Goal: Task Accomplishment & Management: Use online tool/utility

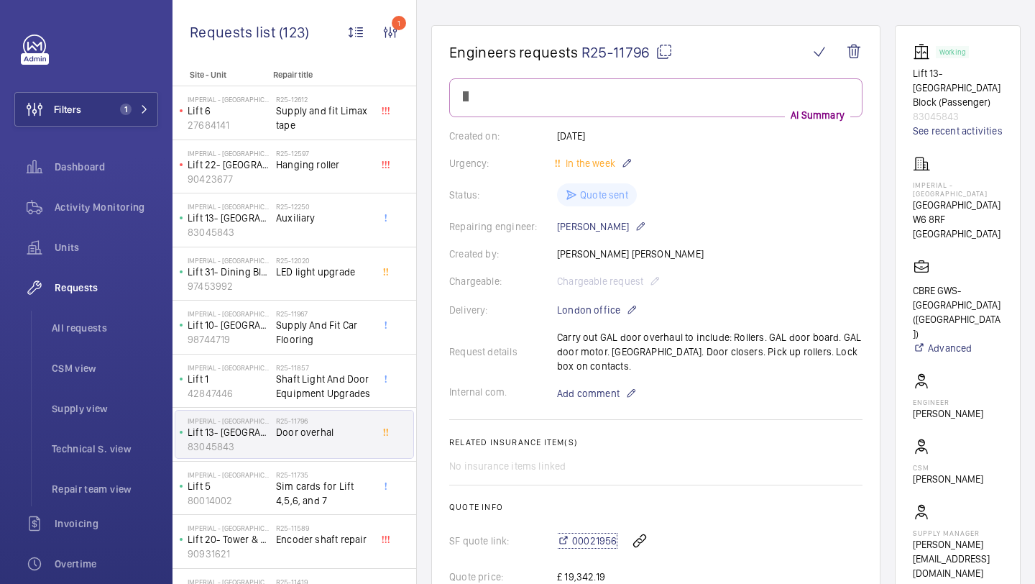
scroll to position [270, 0]
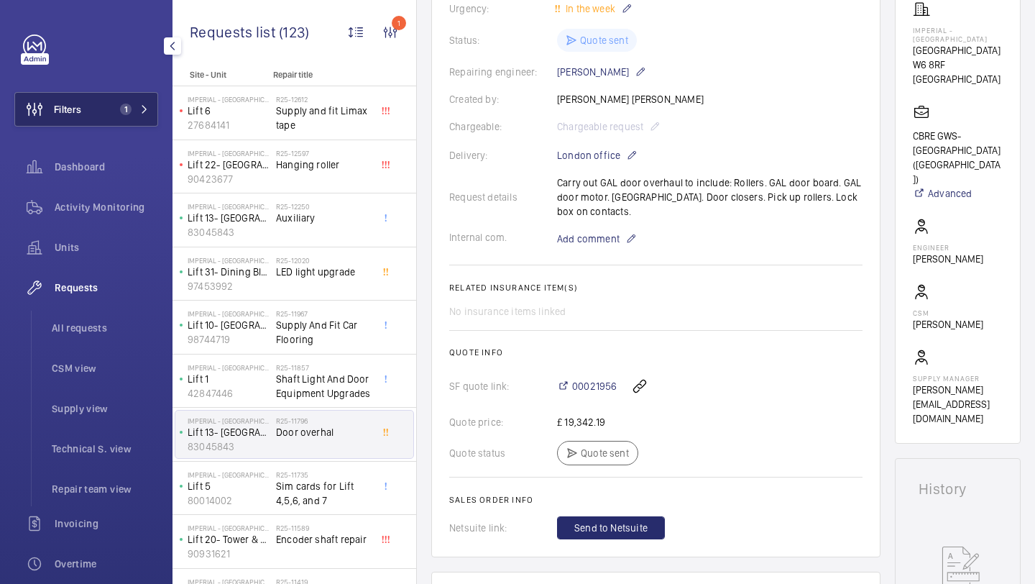
click at [126, 115] on button "Filters 1" at bounding box center [86, 109] width 144 height 34
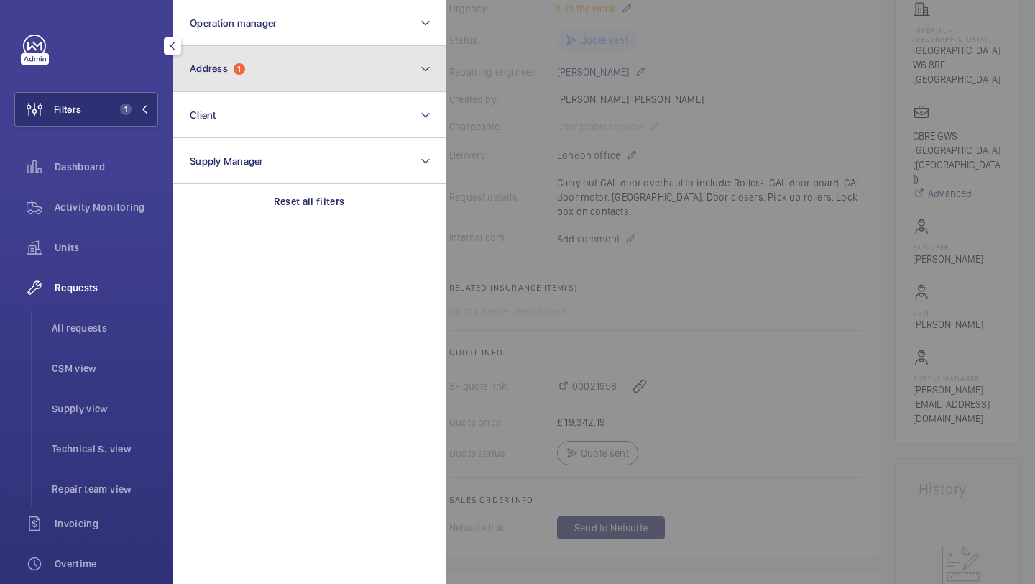
click at [271, 60] on button "Address 1" at bounding box center [308, 69] width 273 height 46
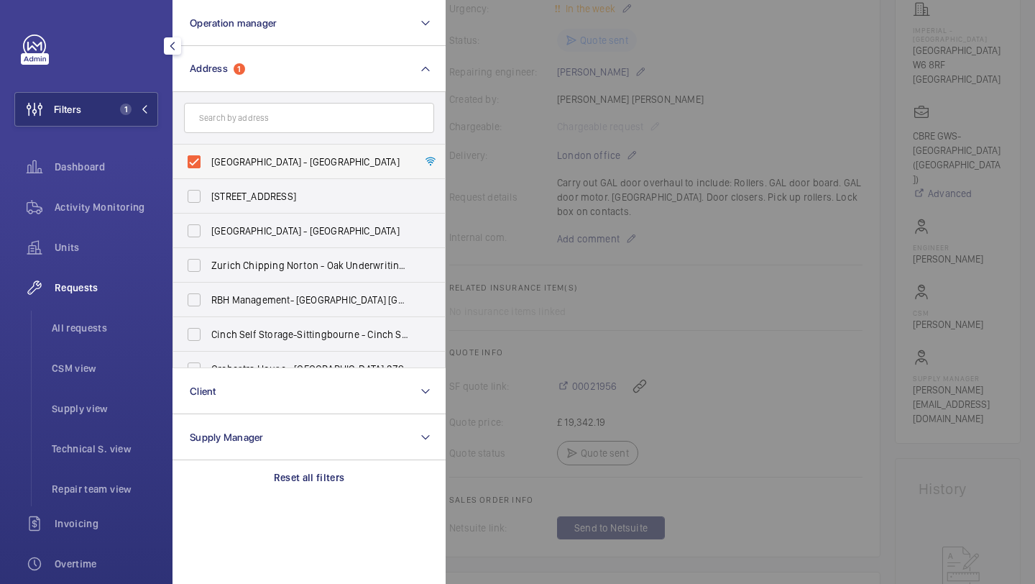
click at [239, 168] on span "[GEOGRAPHIC_DATA] - [GEOGRAPHIC_DATA]" at bounding box center [310, 162] width 198 height 14
click at [208, 168] on input "[GEOGRAPHIC_DATA] - [GEOGRAPHIC_DATA]" at bounding box center [194, 161] width 29 height 29
checkbox input "false"
click at [612, 86] on div at bounding box center [963, 292] width 1035 height 584
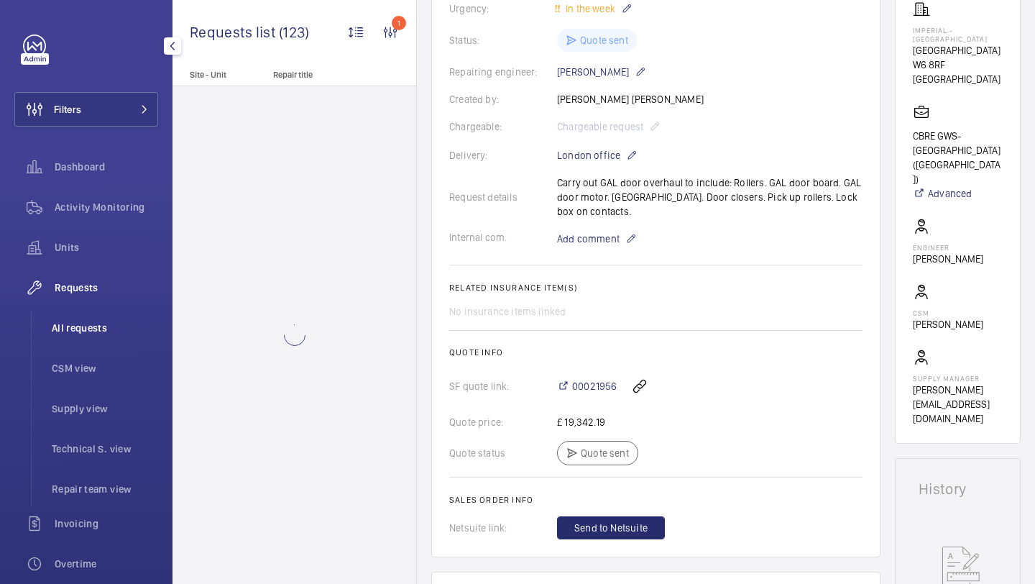
click at [117, 338] on li "All requests" at bounding box center [99, 327] width 118 height 34
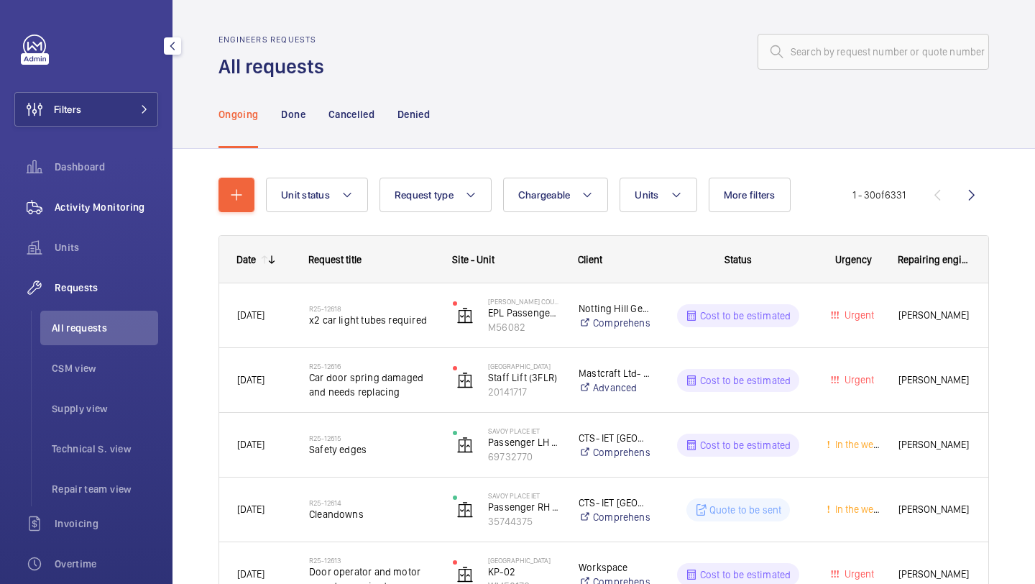
click at [92, 208] on span "Activity Monitoring" at bounding box center [106, 207] width 103 height 14
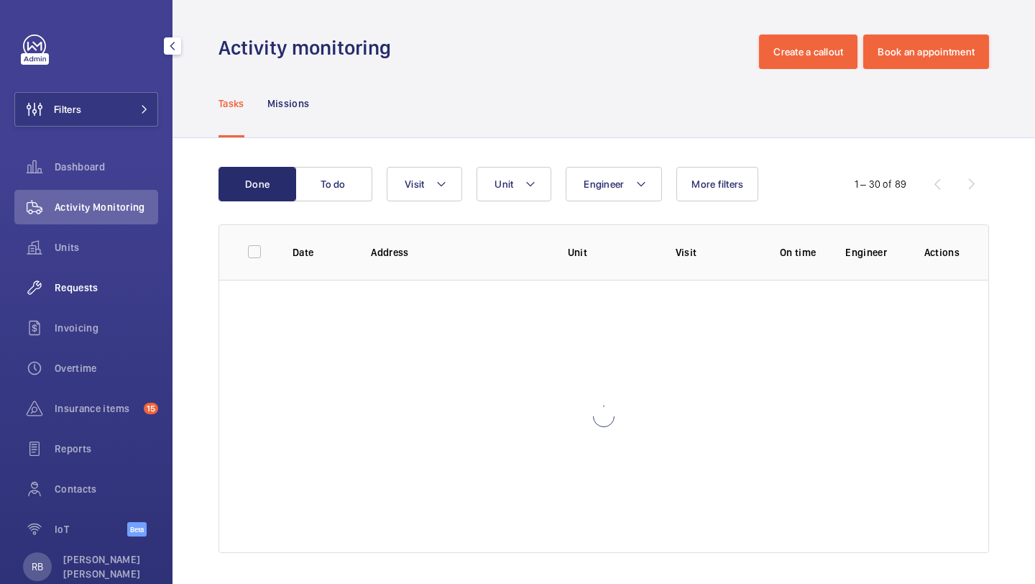
click at [84, 301] on div "Requests" at bounding box center [86, 287] width 144 height 34
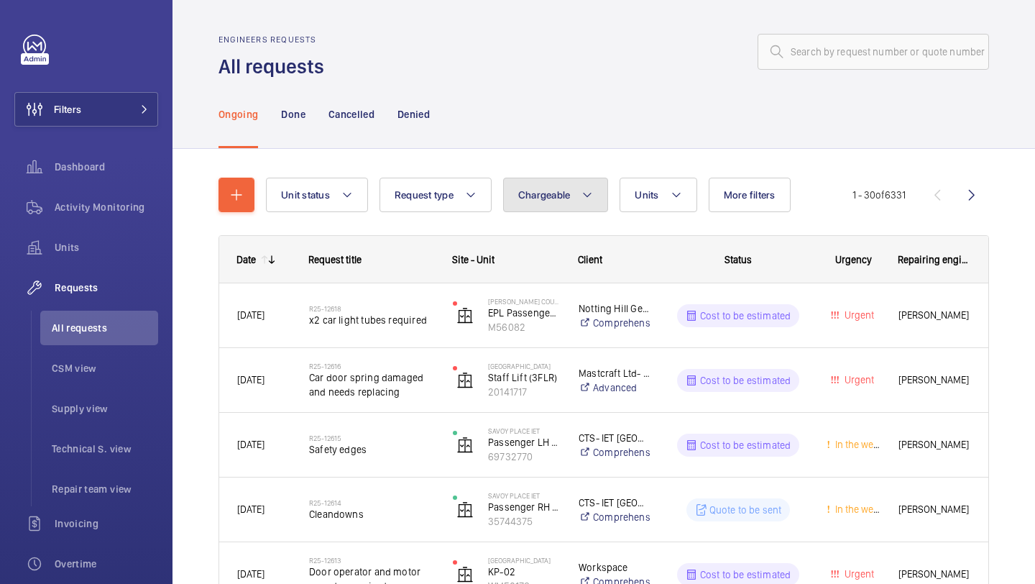
click at [544, 205] on button "Chargeable" at bounding box center [556, 195] width 106 height 34
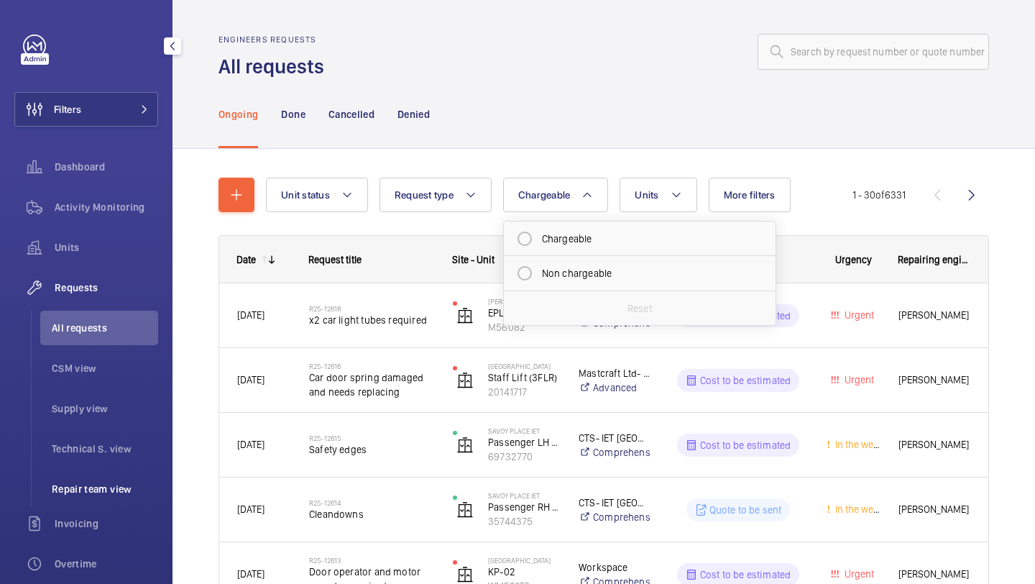
click at [70, 498] on li "Repair team view" at bounding box center [99, 488] width 118 height 34
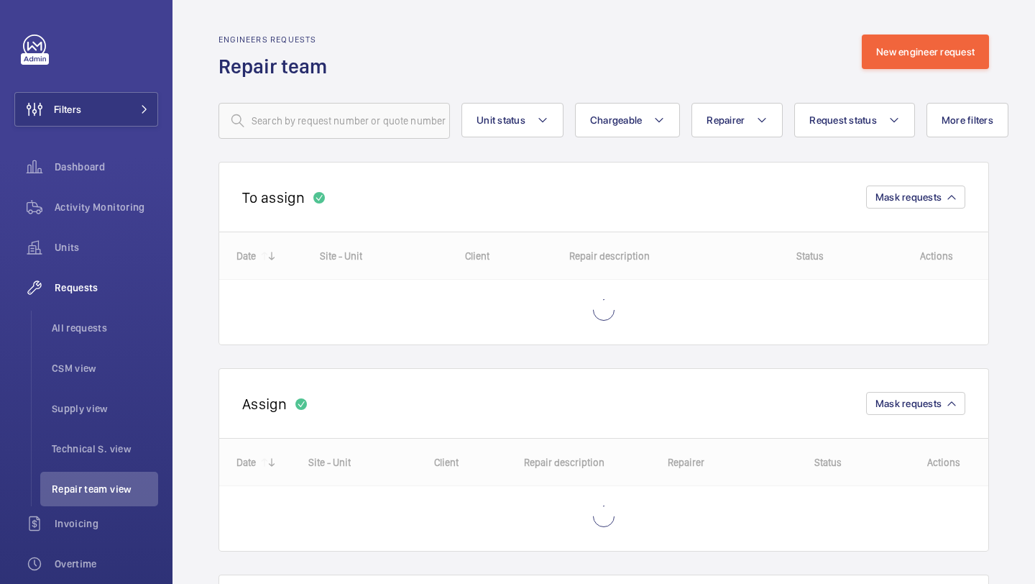
click at [618, 139] on wm-front-simple-filter "Chargeable" at bounding box center [628, 121] width 106 height 36
click at [638, 116] on span "Chargeable" at bounding box center [616, 119] width 52 height 11
click at [638, 143] on wm-front-repair-requests-business-view "Engineers requests Repair team New engineer request Unit status Chargeable Char…" at bounding box center [603, 395] width 770 height 723
click at [636, 153] on wm-front-repair-requests-business-view "Engineers requests Repair team New engineer request Unit status Chargeable Repa…" at bounding box center [603, 395] width 770 height 723
click at [647, 93] on wm-front-routed-filters "Unit status Chargeable Repairer Request status More filters Device type Reset a…" at bounding box center [603, 109] width 770 height 59
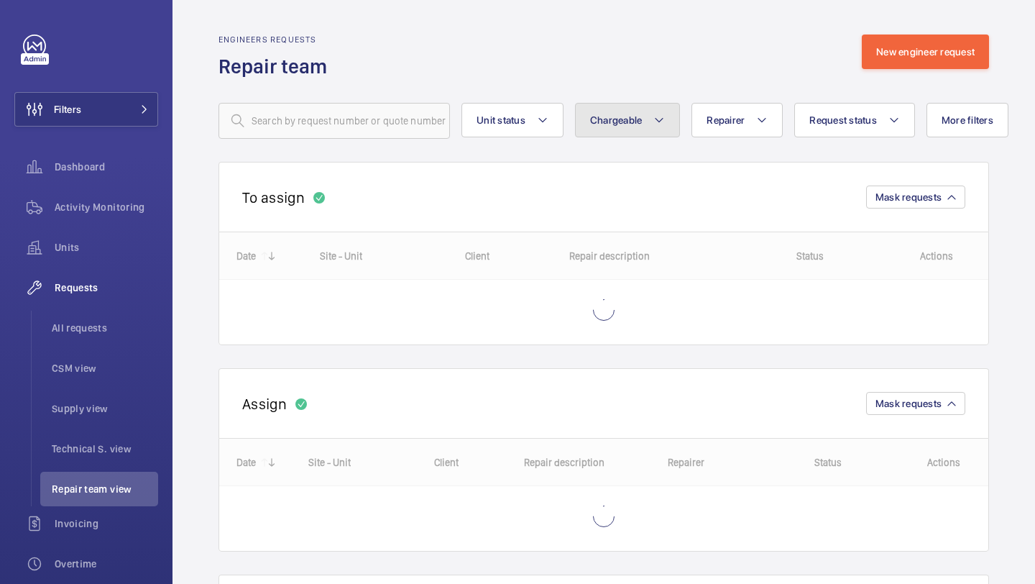
click at [645, 114] on button "Chargeable" at bounding box center [628, 120] width 106 height 34
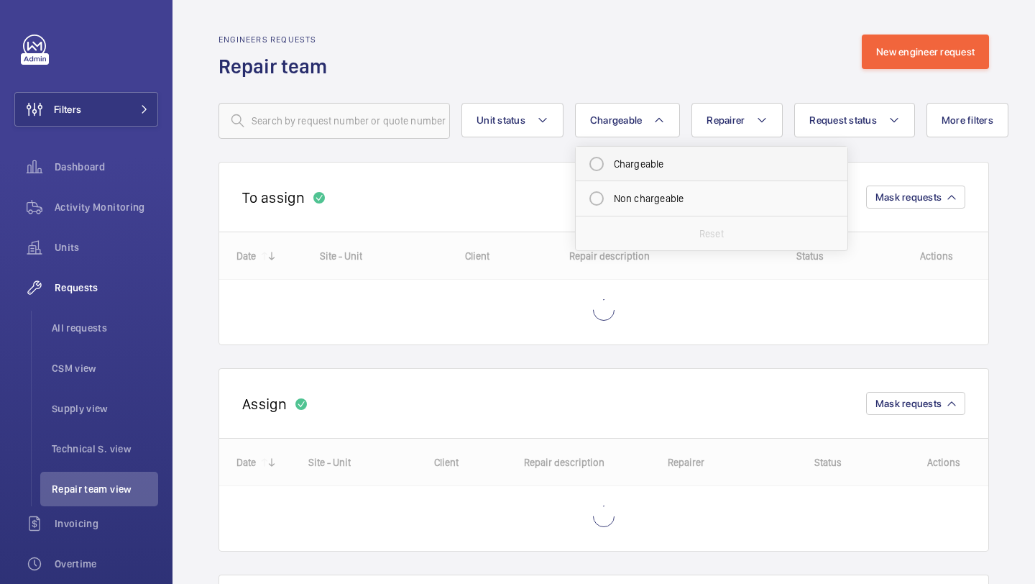
click at [635, 172] on mat-radio-button "Chargeable" at bounding box center [711, 163] width 259 height 29
radio input "true"
click at [902, 119] on button "Request status" at bounding box center [871, 120] width 121 height 34
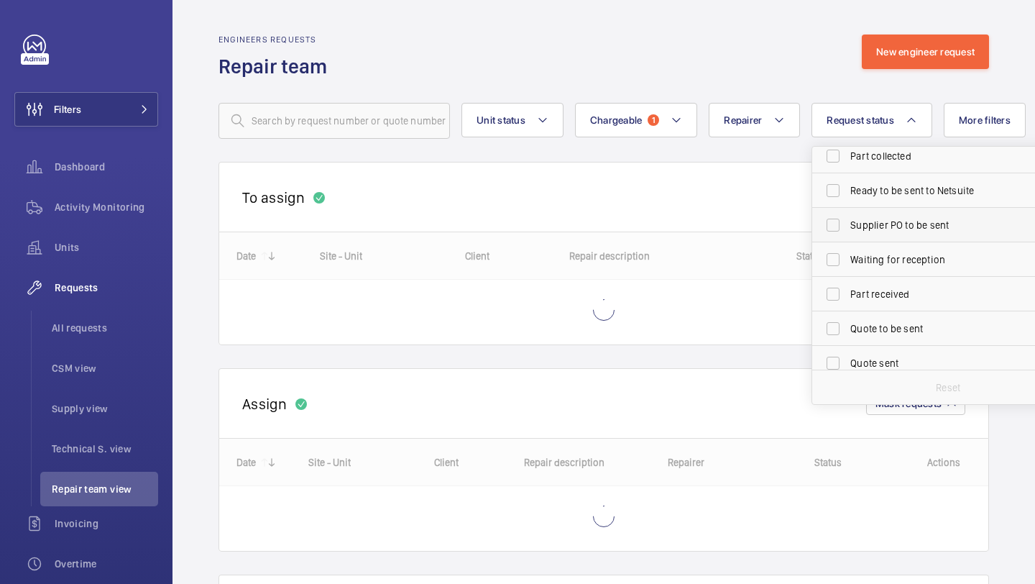
scroll to position [97, 0]
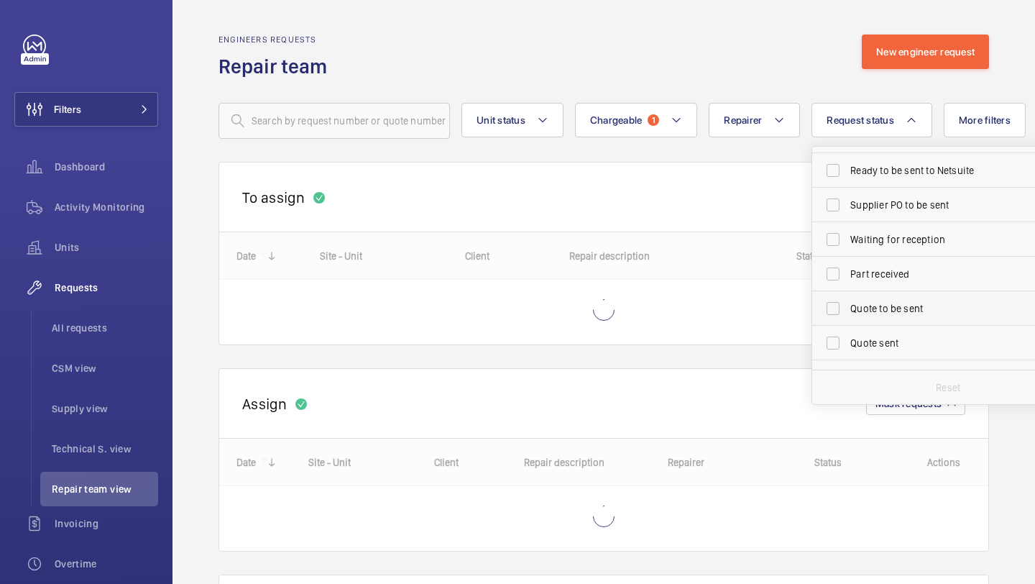
click at [894, 292] on label "Quote to be sent" at bounding box center [937, 308] width 250 height 34
click at [847, 294] on input "Quote to be sent" at bounding box center [833, 308] width 29 height 29
click at [893, 305] on span "Quote to be sent" at bounding box center [949, 308] width 198 height 14
click at [847, 305] on input "Quote to be sent" at bounding box center [833, 308] width 29 height 29
checkbox input "false"
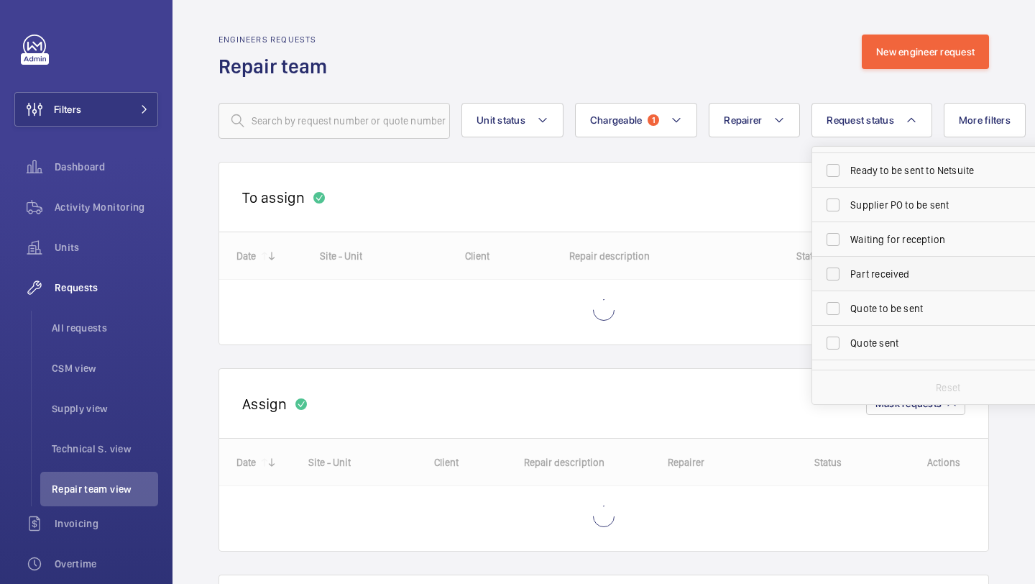
click at [893, 272] on span "Part received" at bounding box center [949, 274] width 198 height 14
click at [847, 272] on input "Part received" at bounding box center [833, 273] width 29 height 29
checkbox input "true"
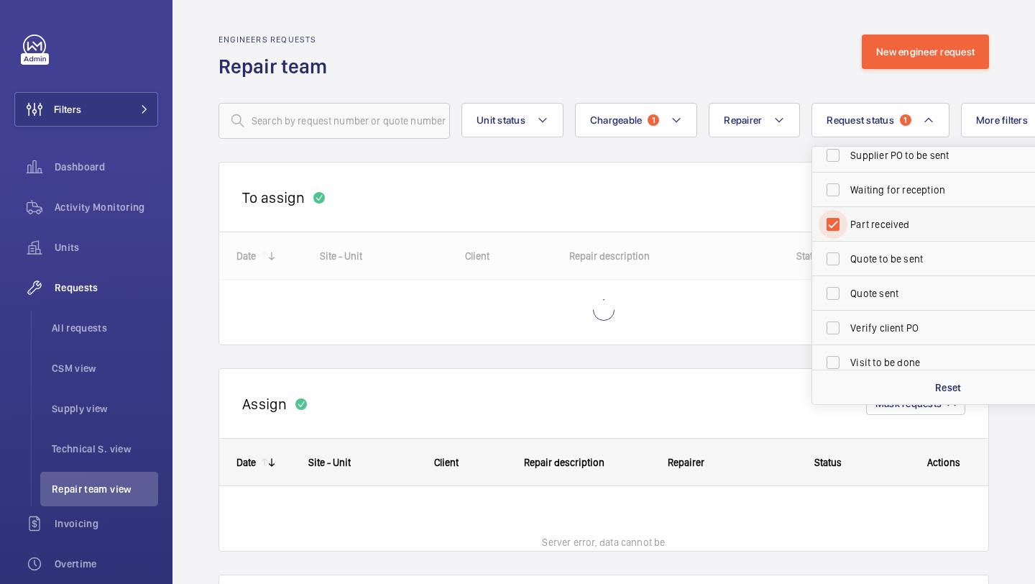
scroll to position [191, 0]
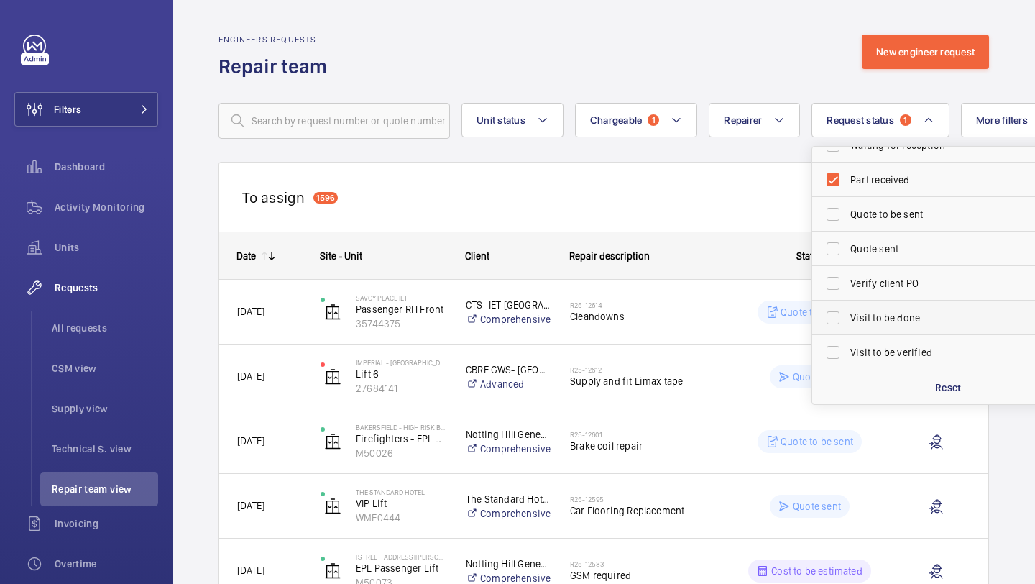
click at [882, 310] on label "Visit to be done" at bounding box center [937, 317] width 250 height 34
click at [847, 310] on input "Visit to be done" at bounding box center [833, 317] width 29 height 29
checkbox input "true"
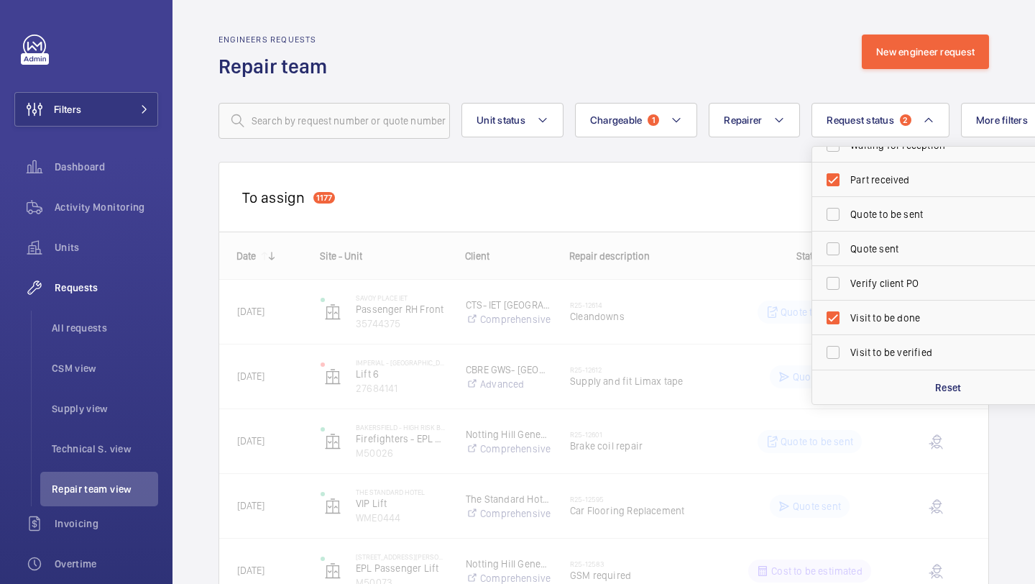
click at [631, 197] on div "To assign 1177 Mask requests" at bounding box center [603, 197] width 770 height 70
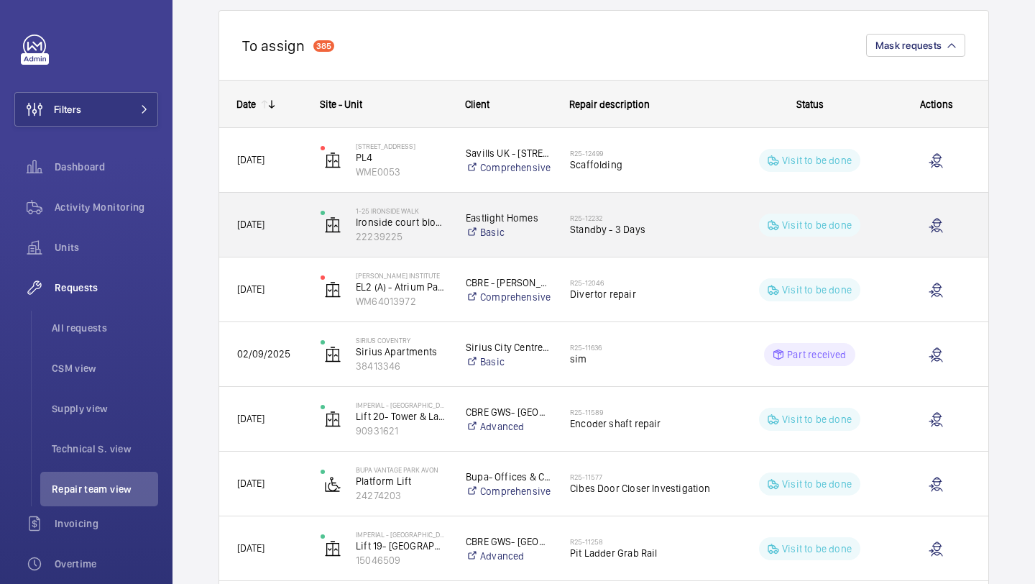
scroll to position [158, 0]
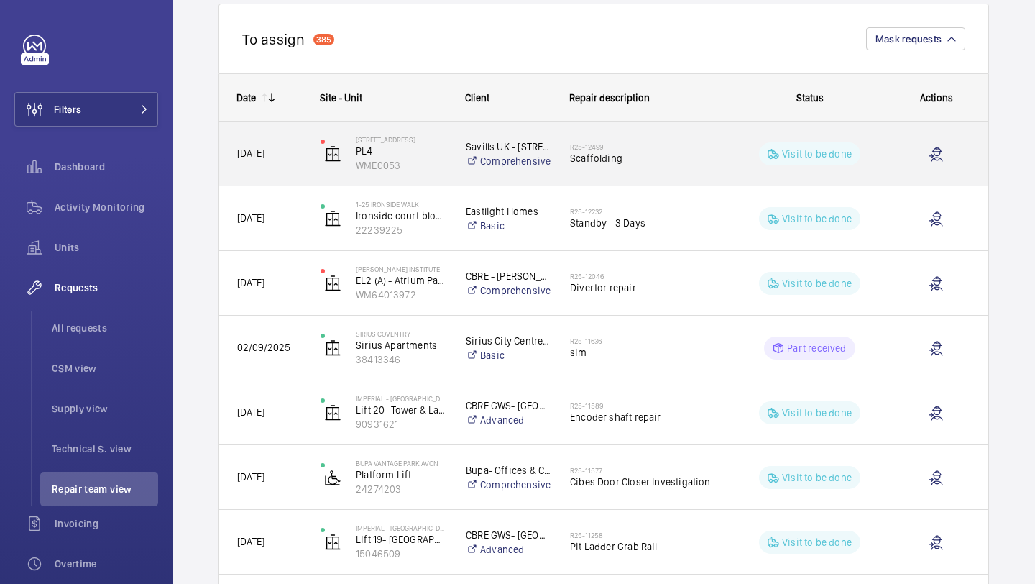
click at [628, 167] on div "R25-12499 Scaffolding" at bounding box center [643, 154] width 147 height 42
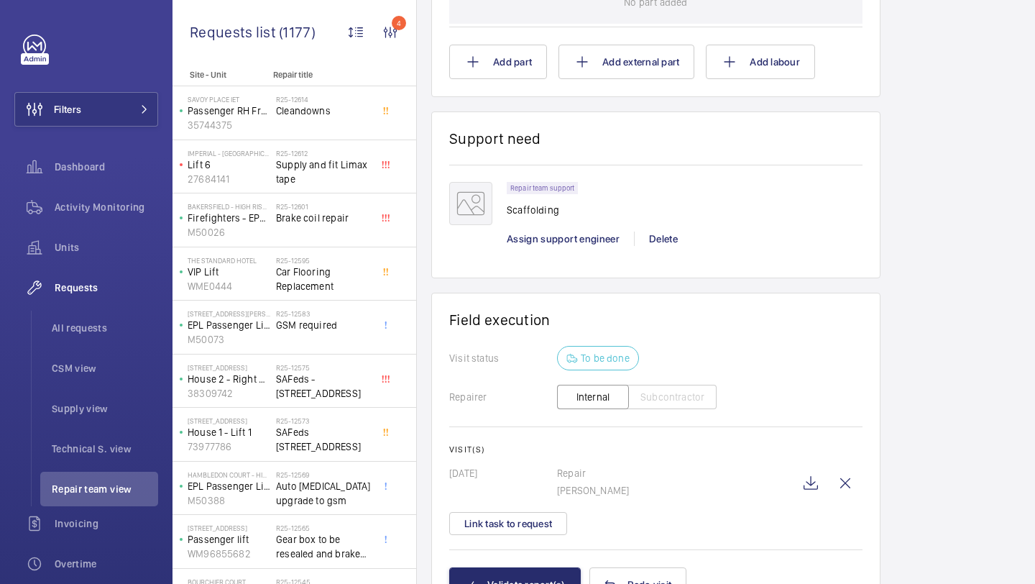
scroll to position [988, 0]
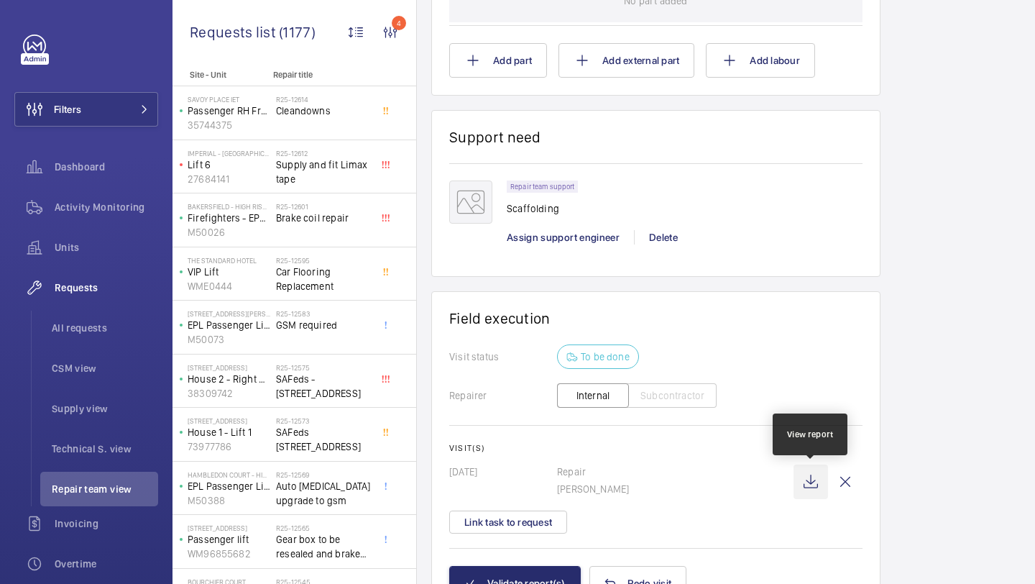
click at [803, 482] on wm-front-icon-button at bounding box center [810, 481] width 34 height 34
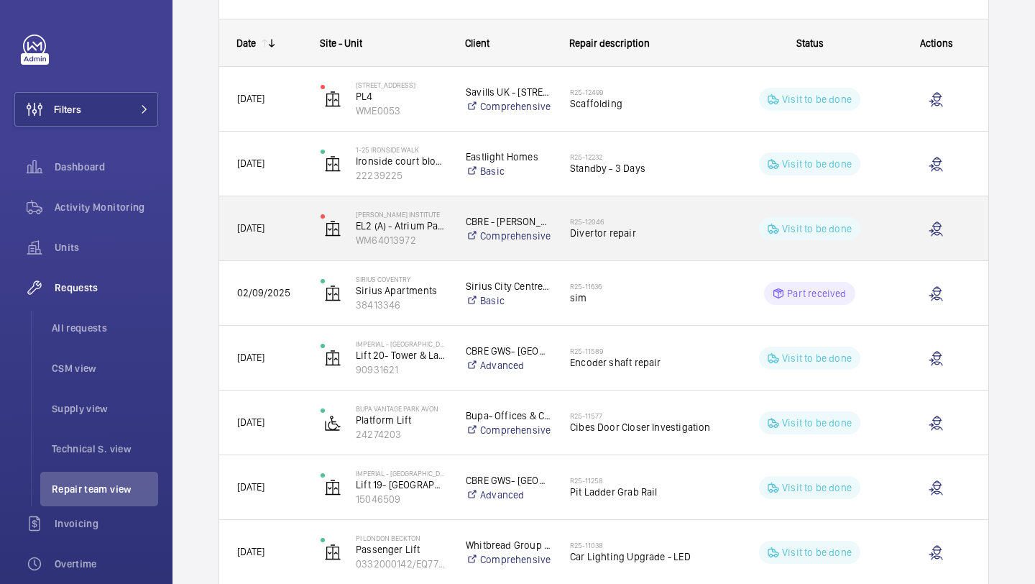
scroll to position [231, 0]
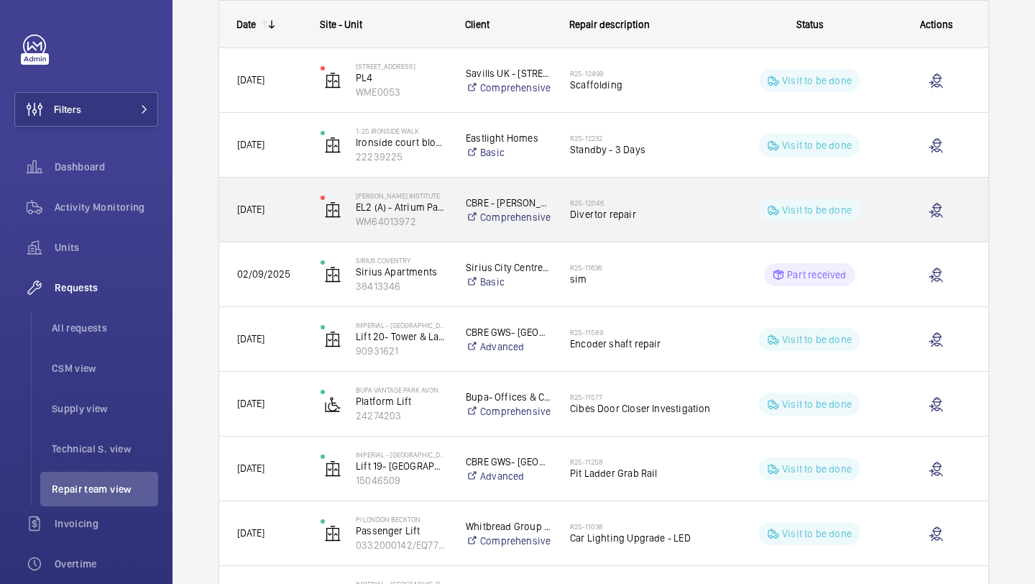
click at [587, 212] on span "Divertor repair" at bounding box center [643, 214] width 147 height 14
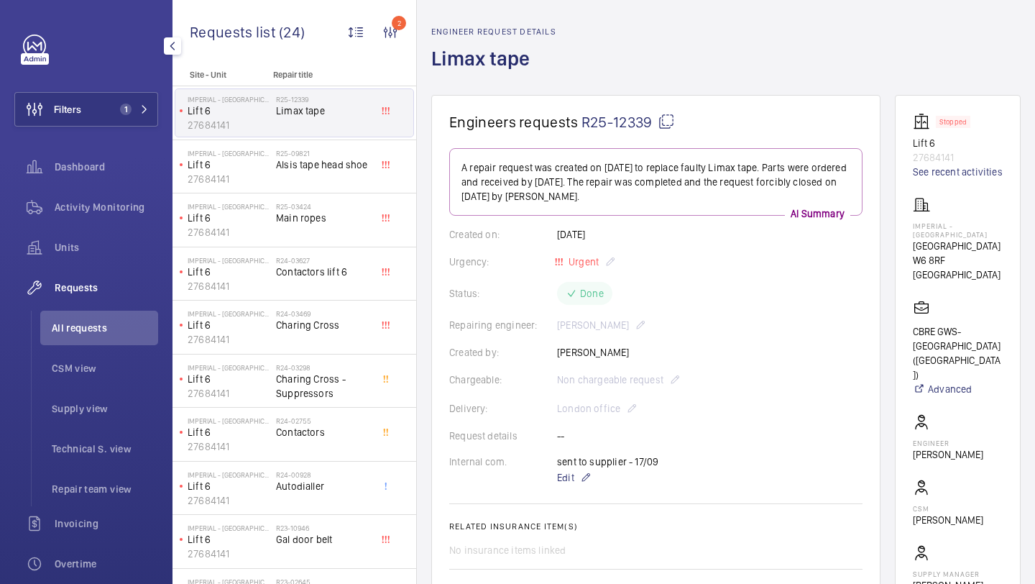
scroll to position [45, 0]
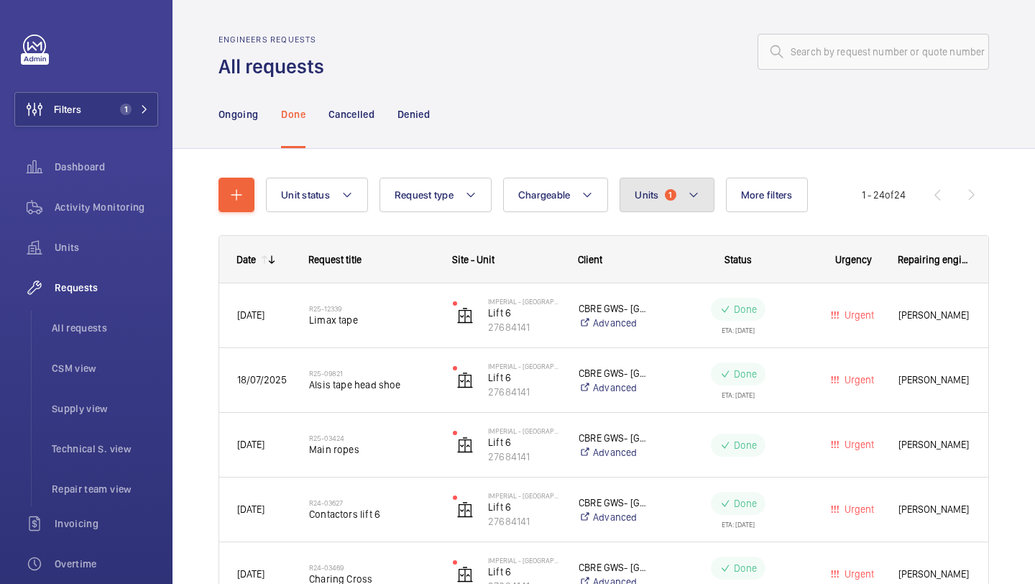
click at [660, 189] on button "Units 1" at bounding box center [666, 195] width 94 height 34
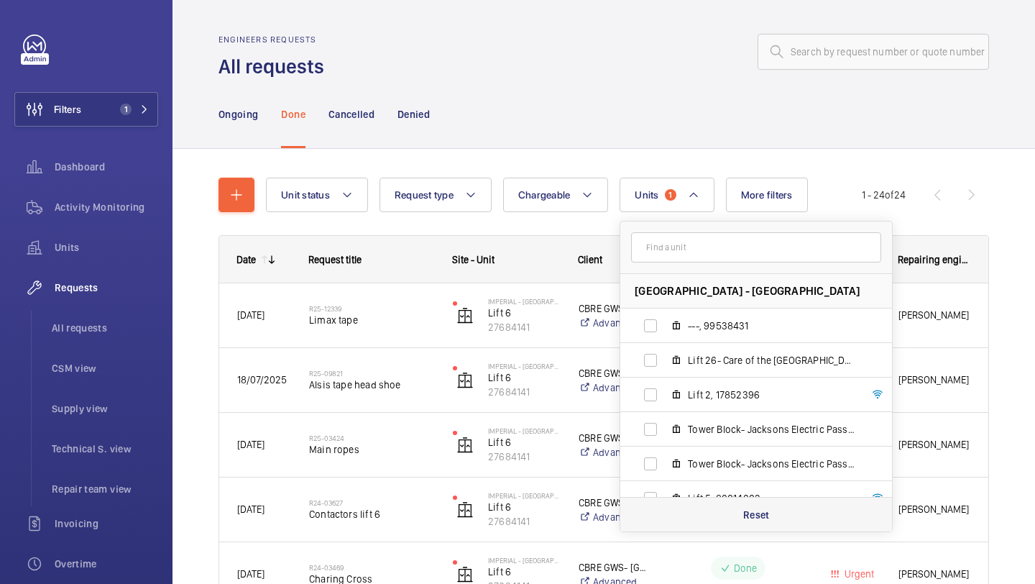
click at [775, 509] on div "Reset" at bounding box center [756, 514] width 272 height 34
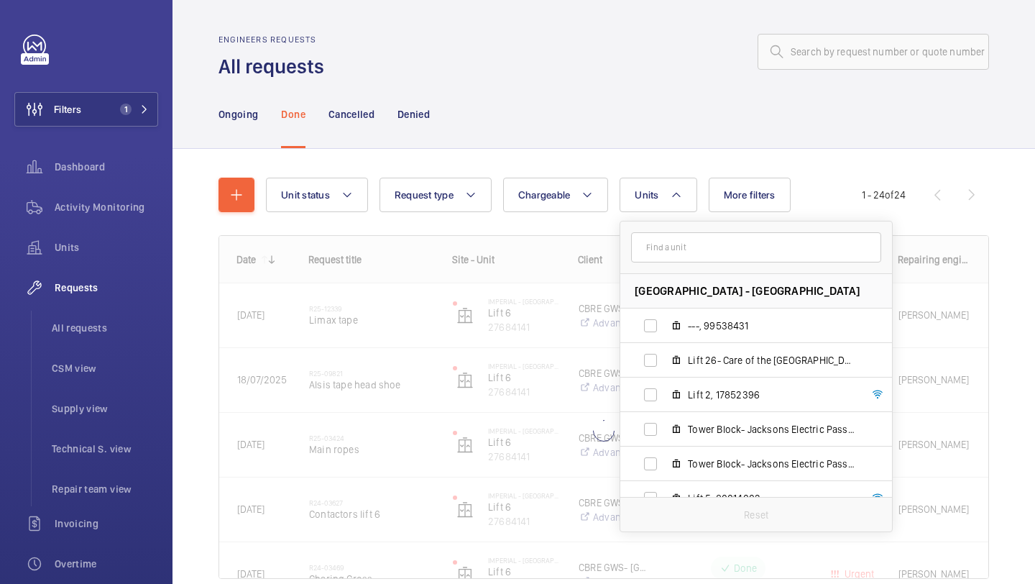
click at [507, 101] on div "Ongoing Done Cancelled Denied" at bounding box center [603, 114] width 770 height 68
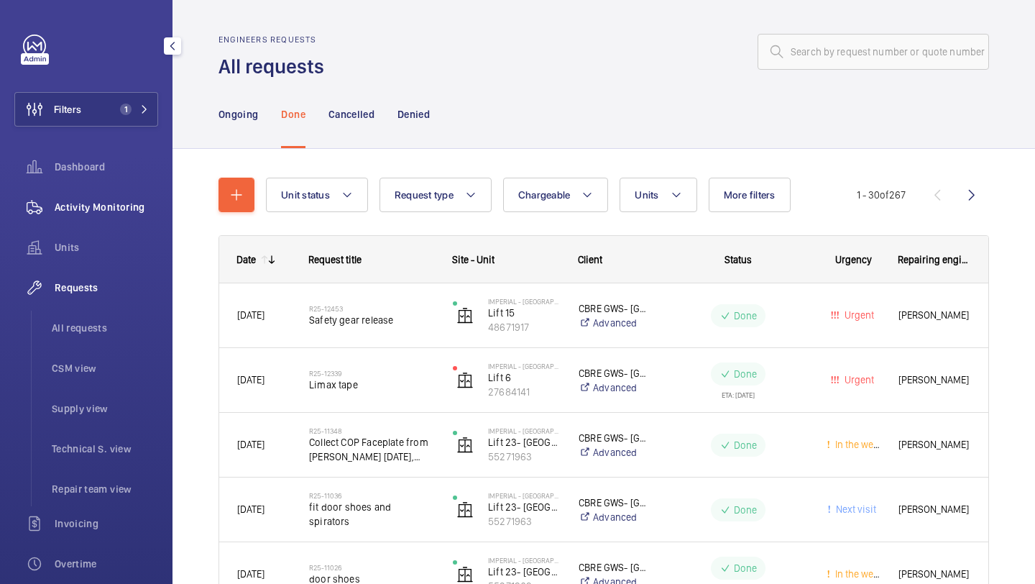
click at [74, 204] on span "Activity Monitoring" at bounding box center [106, 207] width 103 height 14
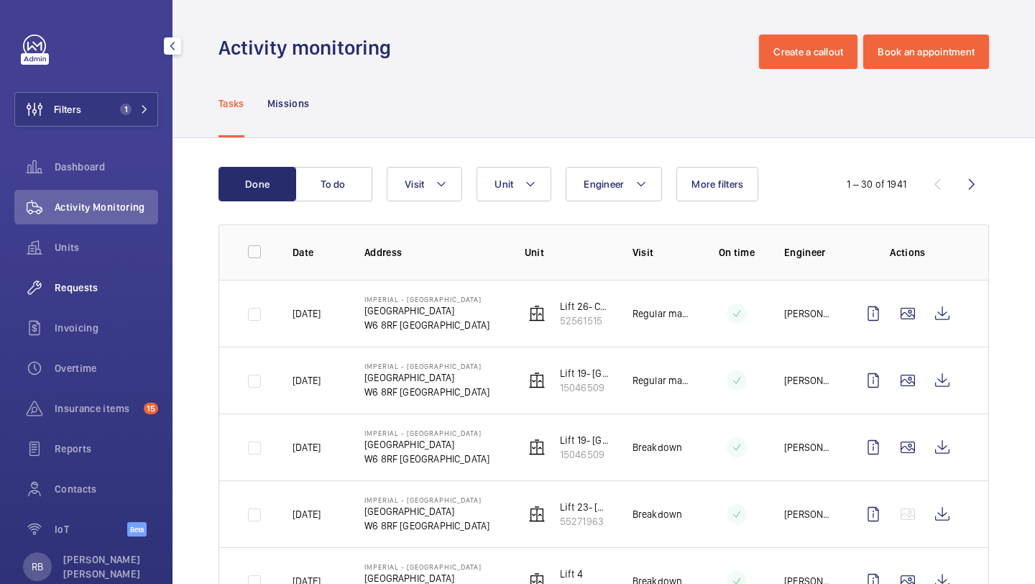
click at [100, 285] on span "Requests" at bounding box center [106, 287] width 103 height 14
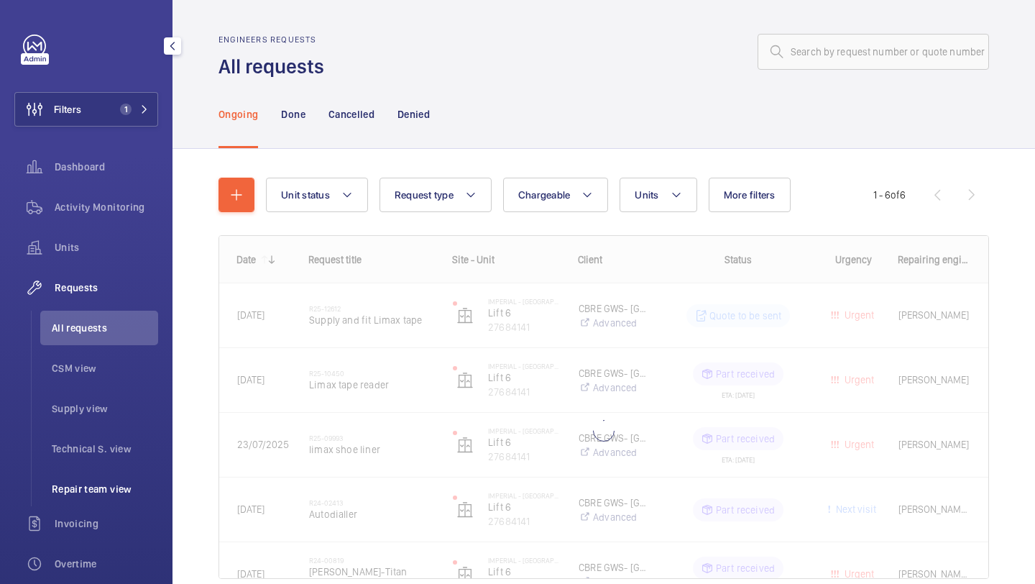
click at [100, 474] on li "Repair team view" at bounding box center [99, 488] width 118 height 34
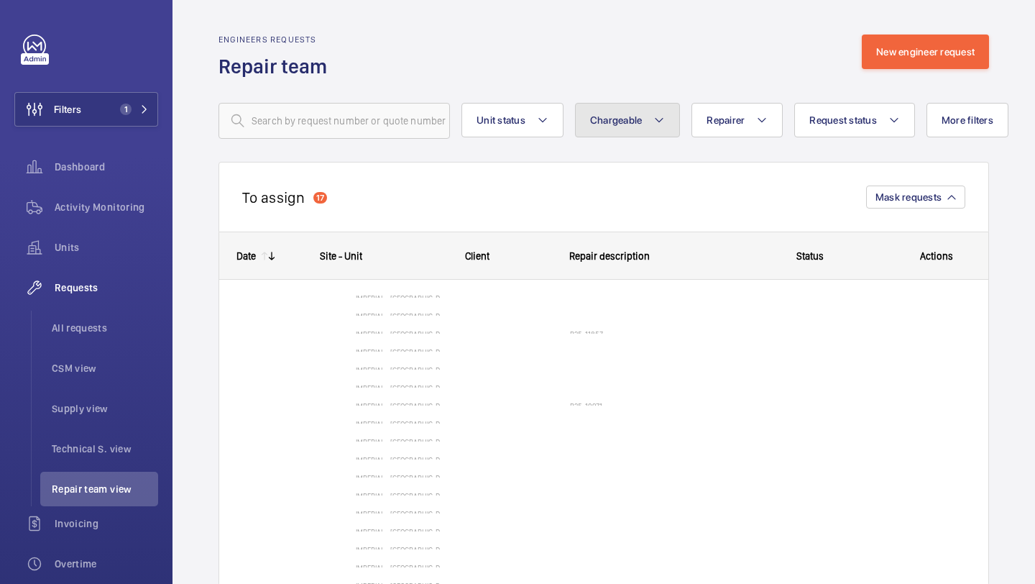
click at [658, 116] on mat-icon at bounding box center [658, 119] width 11 height 17
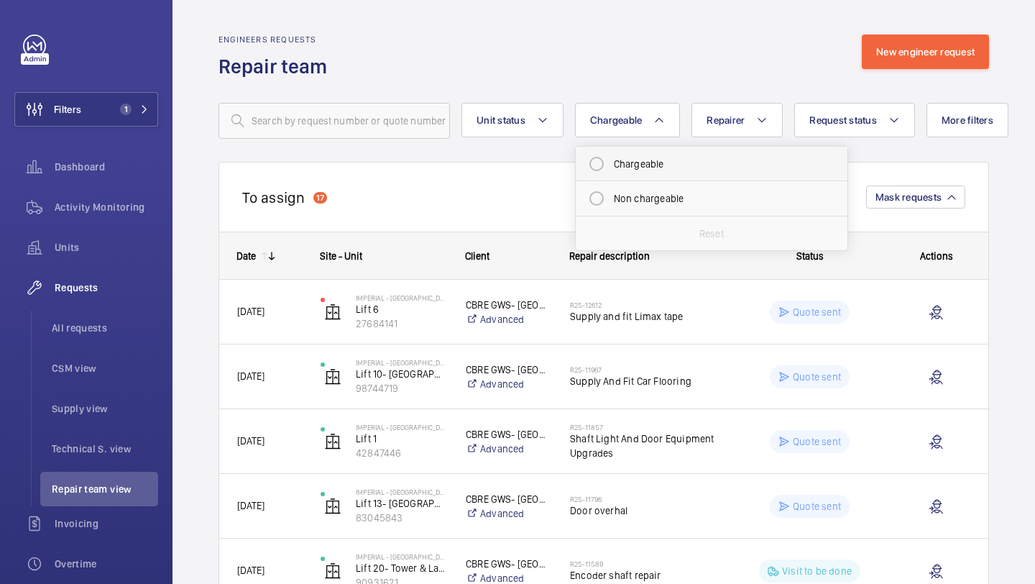
click at [653, 161] on mat-radio-button "Chargeable" at bounding box center [711, 163] width 259 height 29
radio input "true"
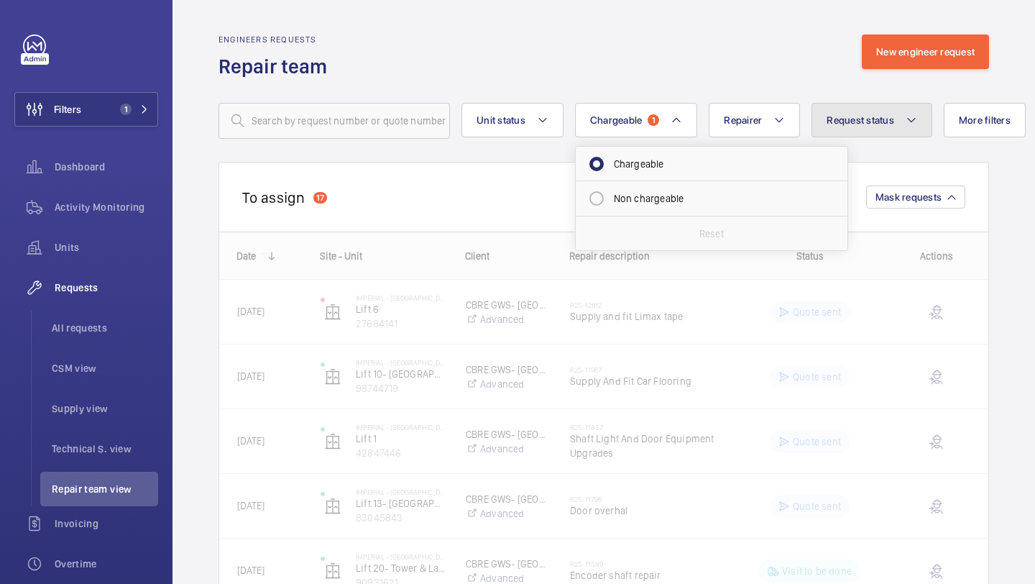
click at [877, 131] on button "Request status" at bounding box center [871, 120] width 121 height 34
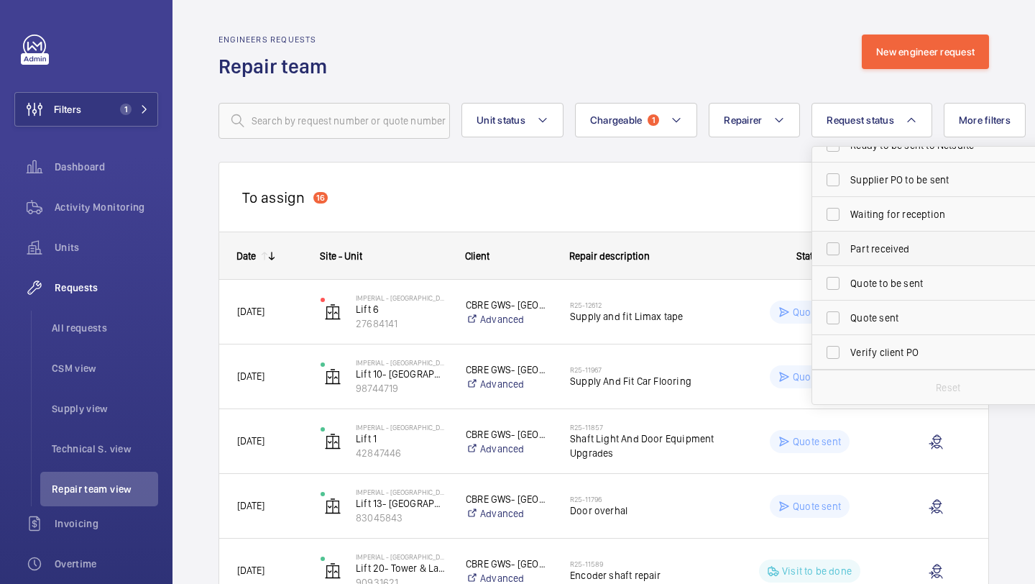
click at [886, 249] on span "Part received" at bounding box center [949, 248] width 198 height 14
click at [847, 249] on input "Part received" at bounding box center [833, 248] width 29 height 29
checkbox input "true"
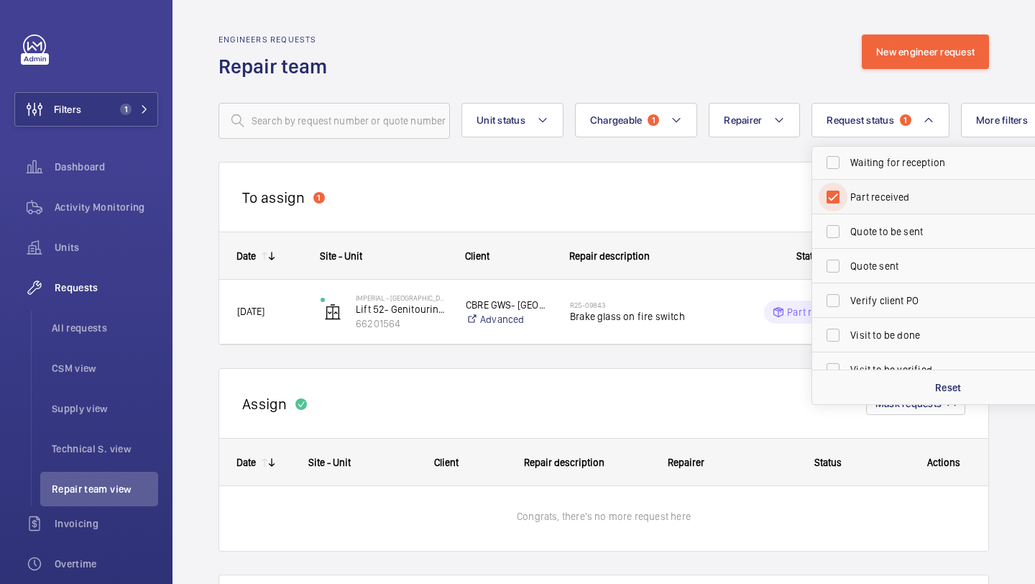
scroll to position [191, 0]
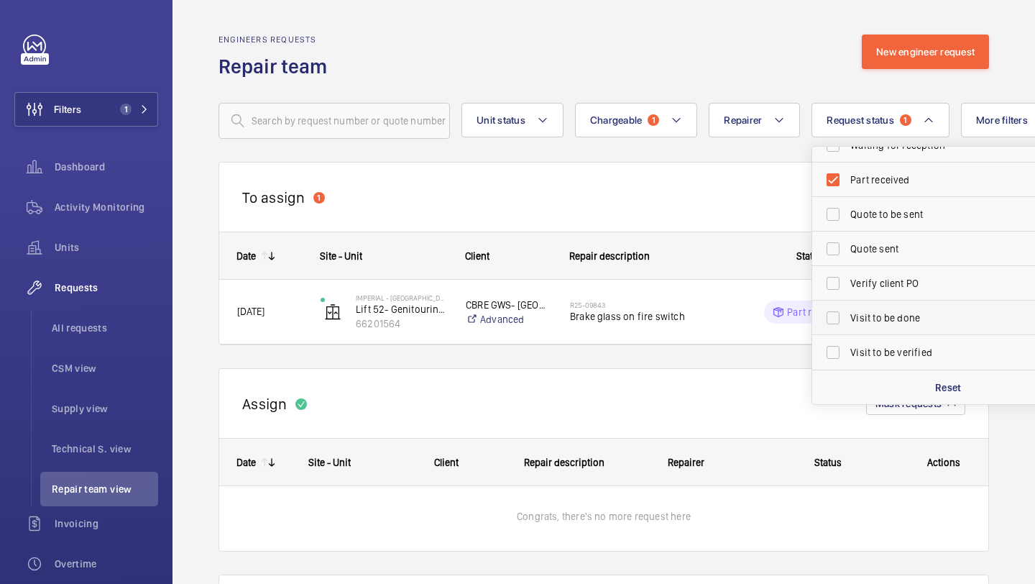
click at [879, 310] on label "Visit to be done" at bounding box center [937, 317] width 250 height 34
click at [847, 310] on input "Visit to be done" at bounding box center [833, 317] width 29 height 29
checkbox input "true"
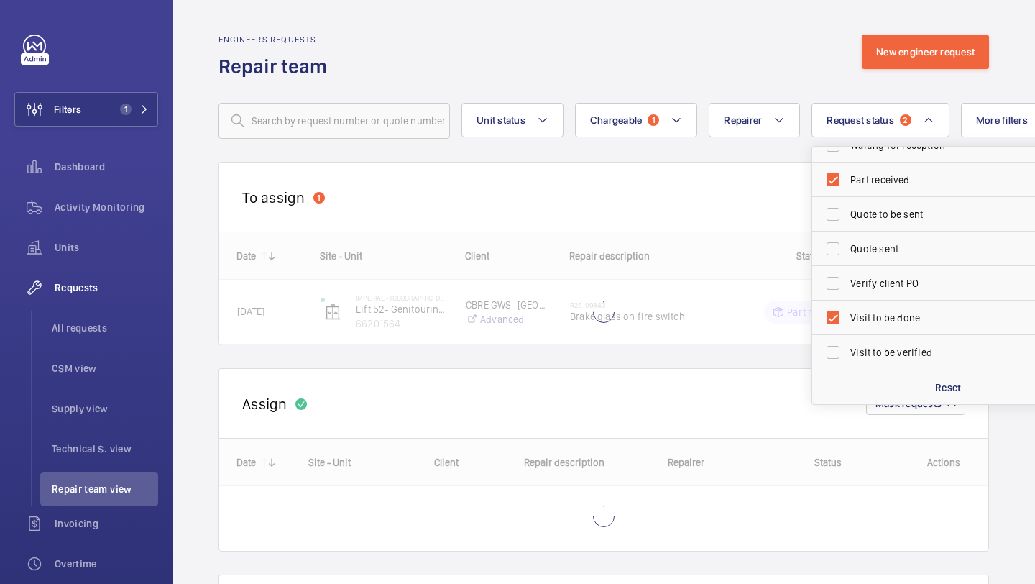
click at [646, 180] on div "To assign 1 Mask requests" at bounding box center [603, 197] width 770 height 70
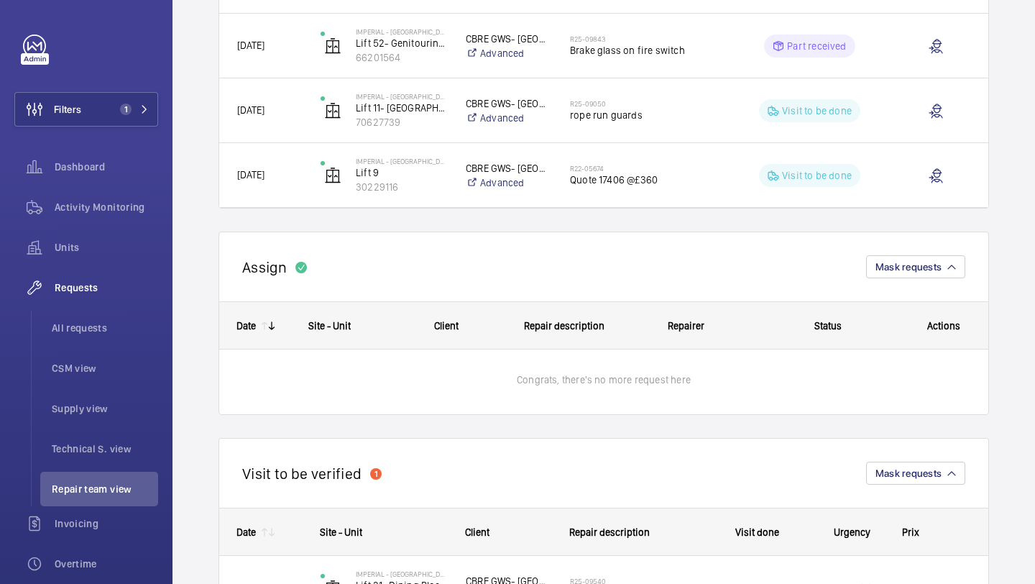
scroll to position [532, 0]
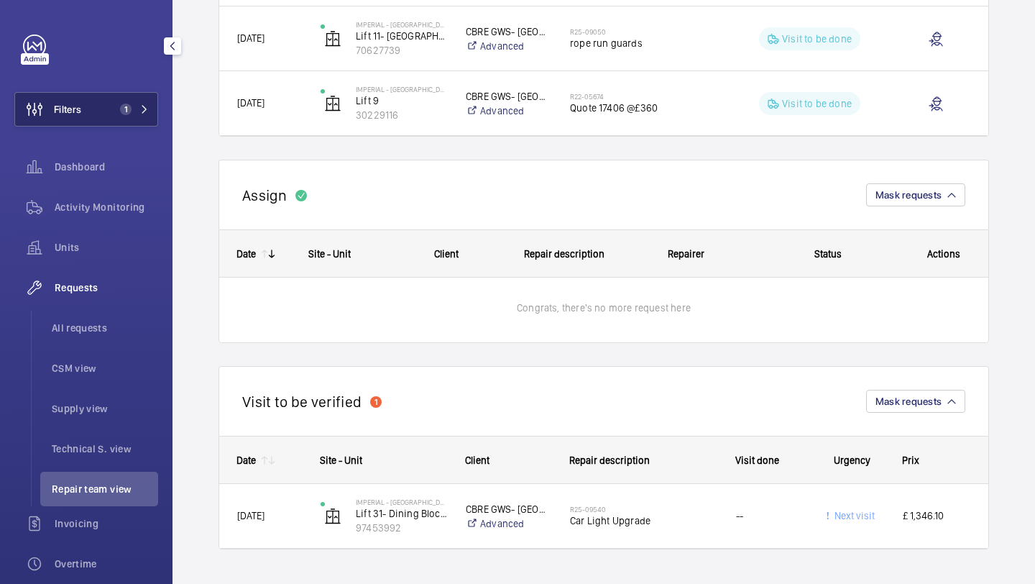
click at [136, 100] on button "Filters 1" at bounding box center [86, 109] width 144 height 34
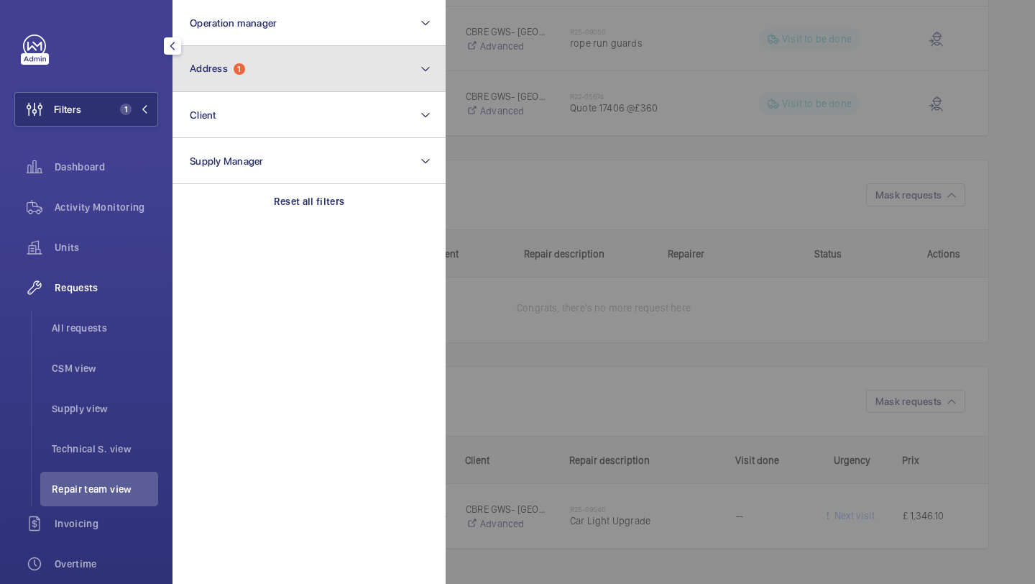
click at [211, 88] on button "Address 1" at bounding box center [308, 69] width 273 height 46
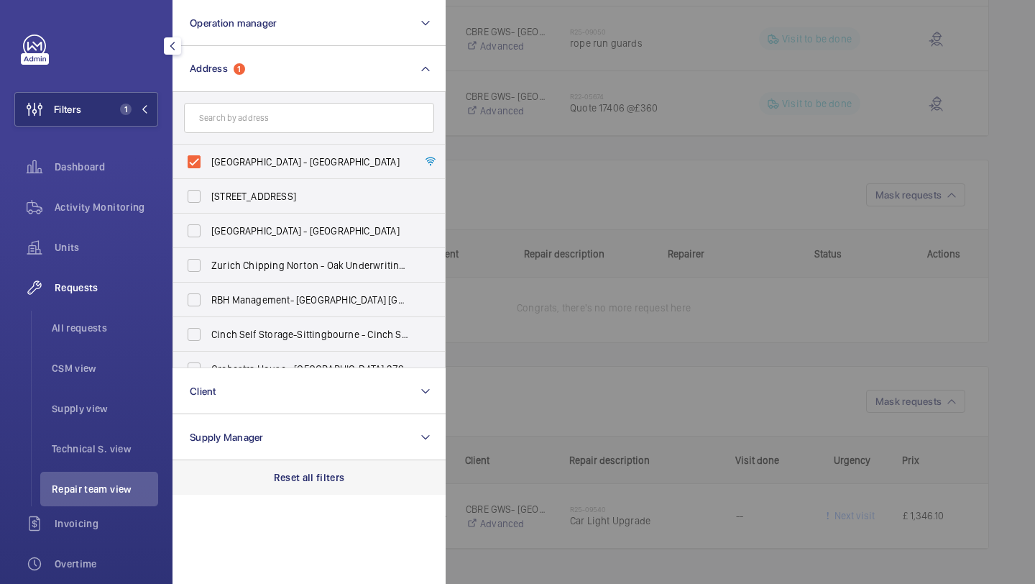
click at [305, 470] on p "Reset all filters" at bounding box center [309, 477] width 71 height 14
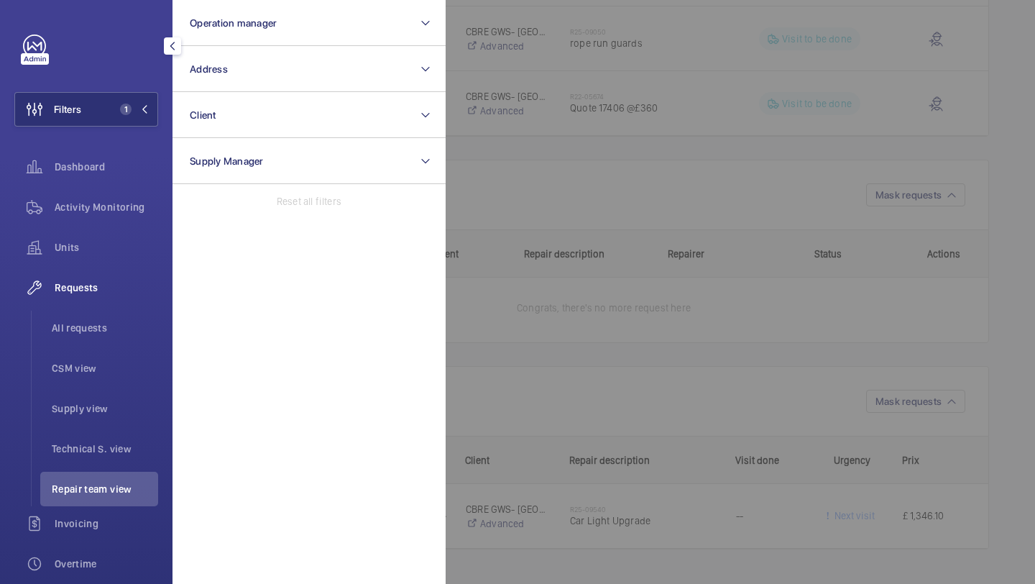
click at [584, 320] on div at bounding box center [963, 292] width 1035 height 584
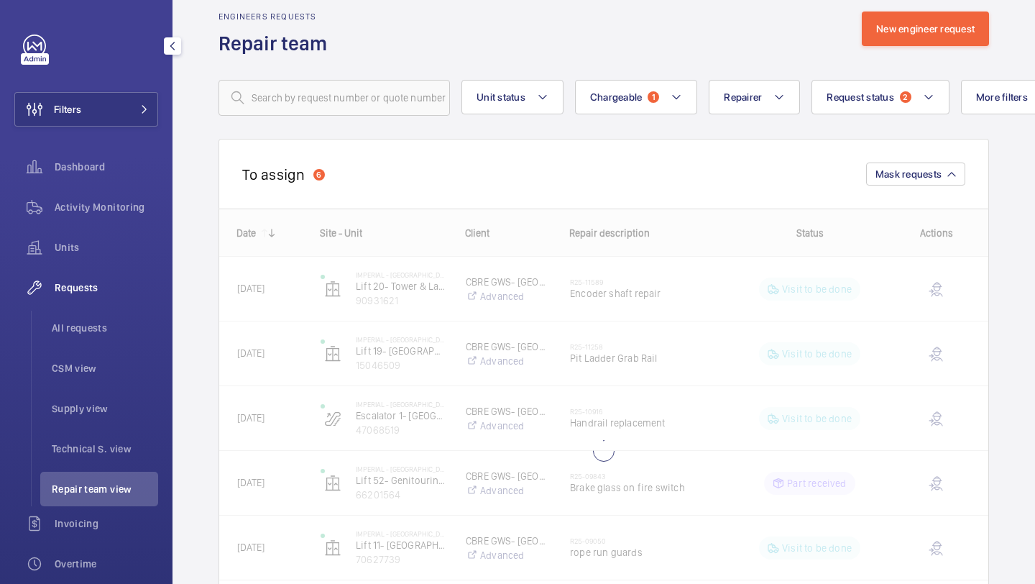
scroll to position [73, 0]
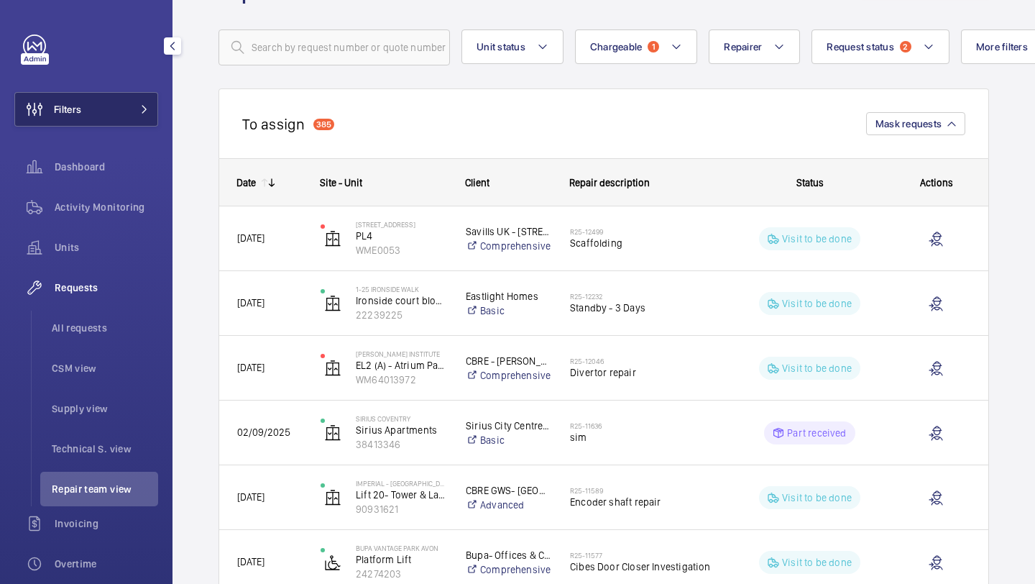
click at [157, 116] on button "Filters" at bounding box center [86, 109] width 144 height 34
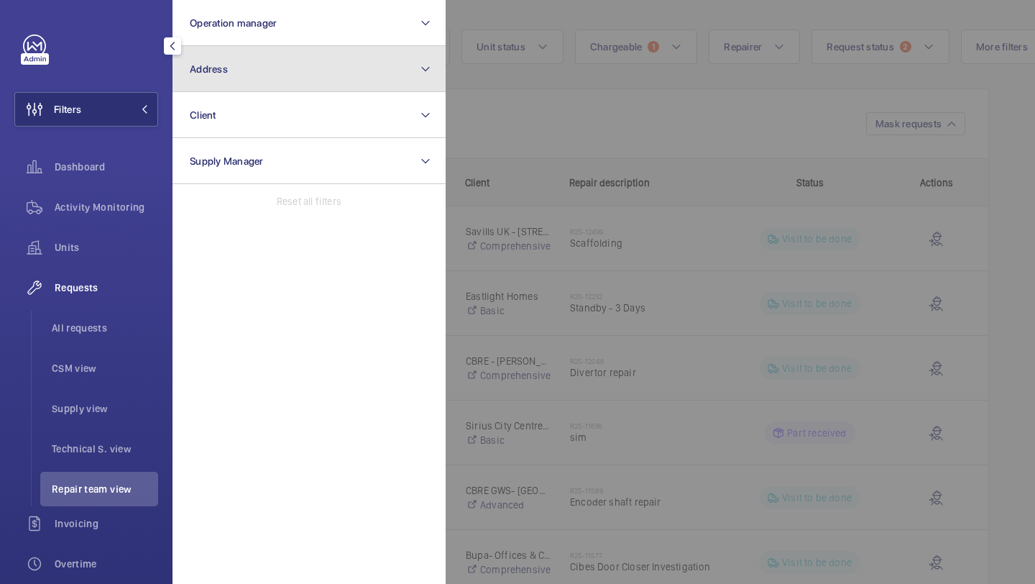
click at [243, 72] on button "Address" at bounding box center [308, 69] width 273 height 46
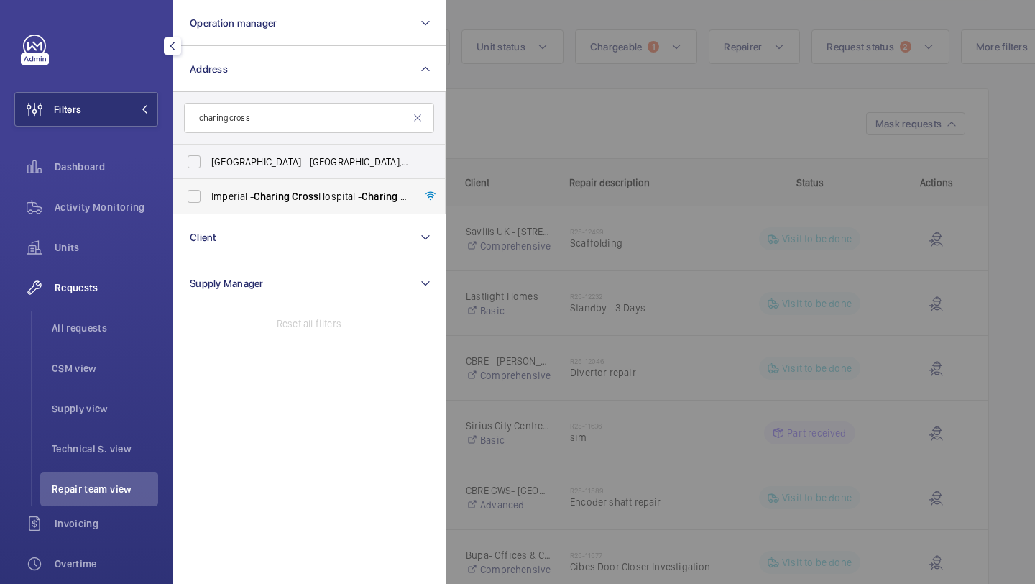
type input "charing cross"
click at [251, 198] on span "[GEOGRAPHIC_DATA] - [GEOGRAPHIC_DATA]" at bounding box center [310, 196] width 198 height 14
click at [208, 198] on input "[GEOGRAPHIC_DATA] - [GEOGRAPHIC_DATA]" at bounding box center [194, 196] width 29 height 29
checkbox input "true"
click at [622, 67] on div at bounding box center [963, 292] width 1035 height 584
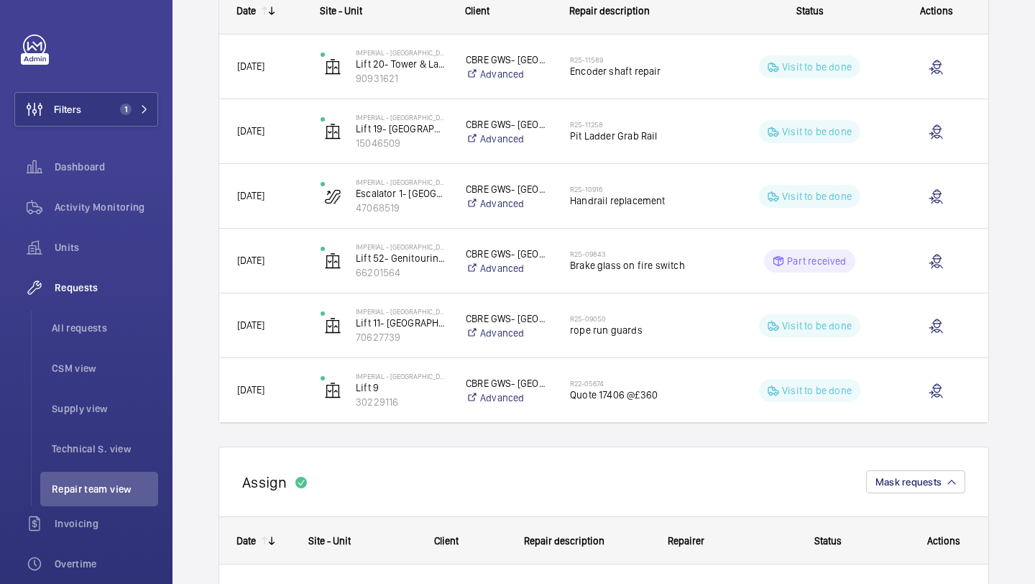
scroll to position [532, 0]
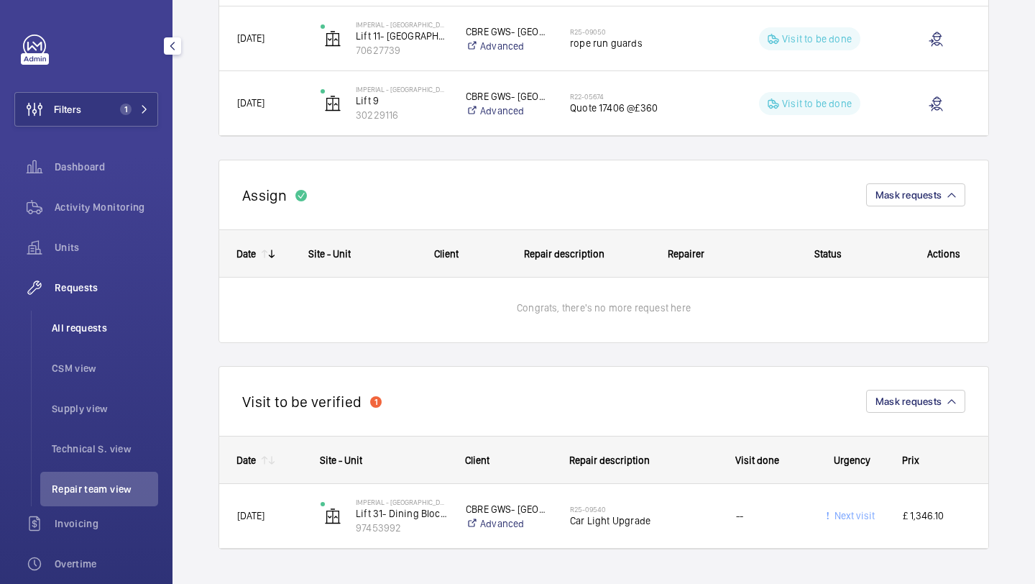
click at [88, 326] on span "All requests" at bounding box center [105, 328] width 106 height 14
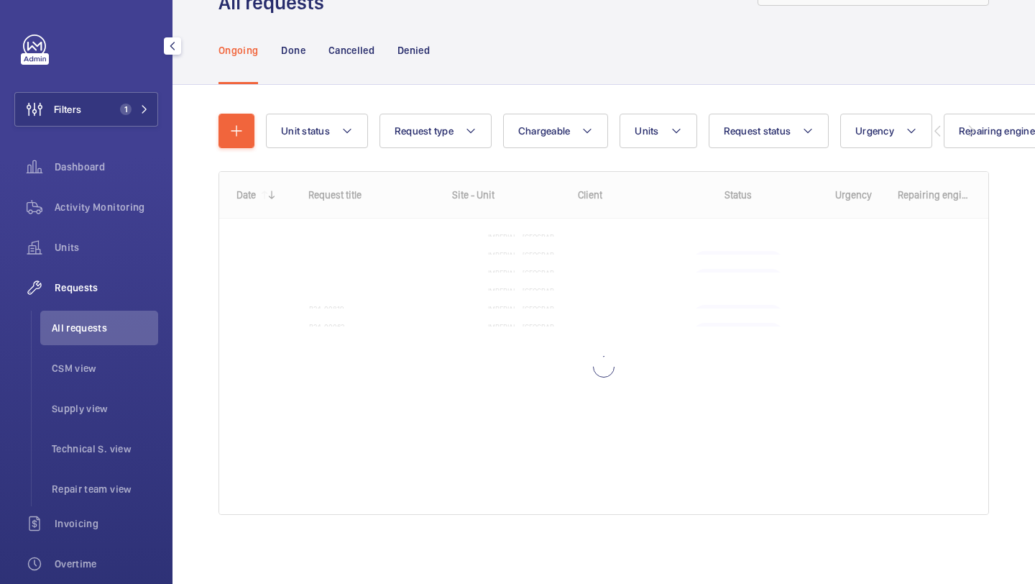
scroll to position [64, 0]
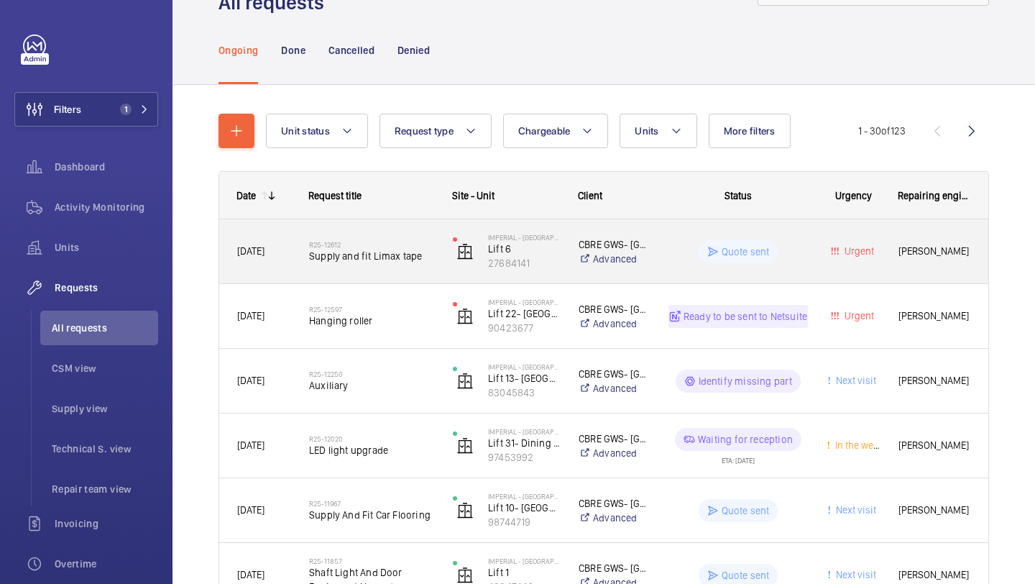
click at [418, 244] on h2 "R25-12612" at bounding box center [371, 244] width 125 height 9
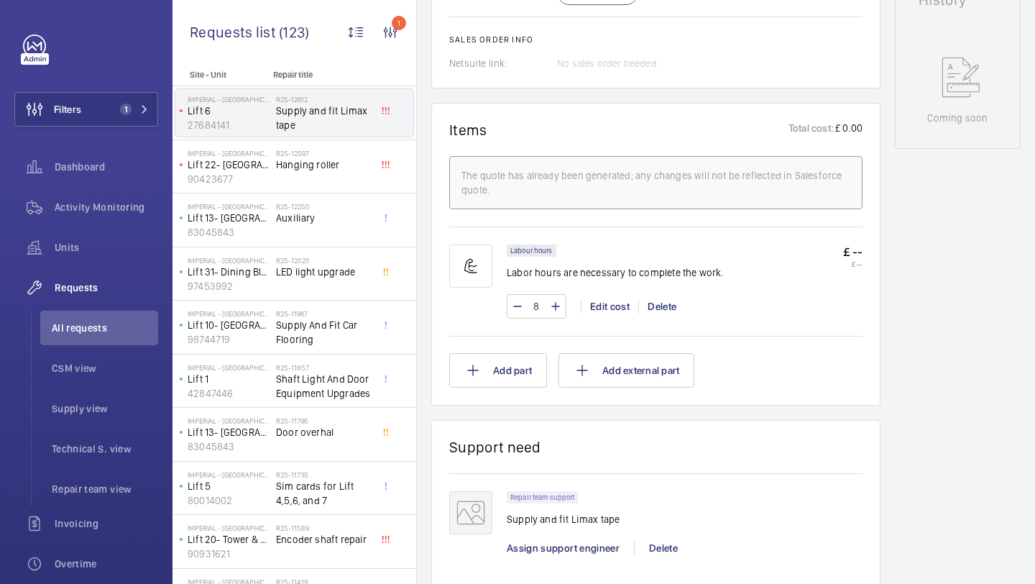
scroll to position [782, 0]
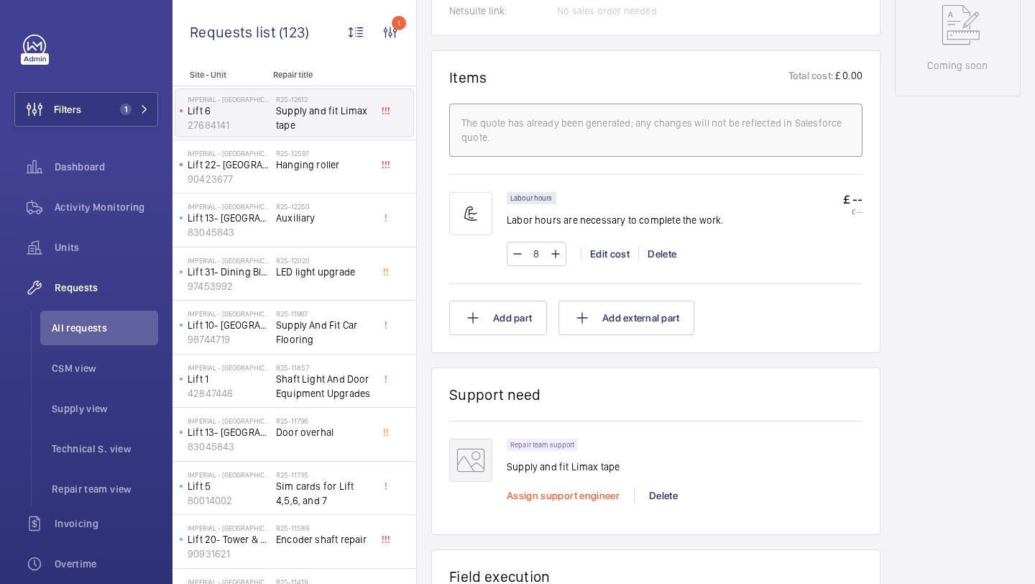
click at [553, 501] on span "Assign support engineer" at bounding box center [563, 494] width 113 height 11
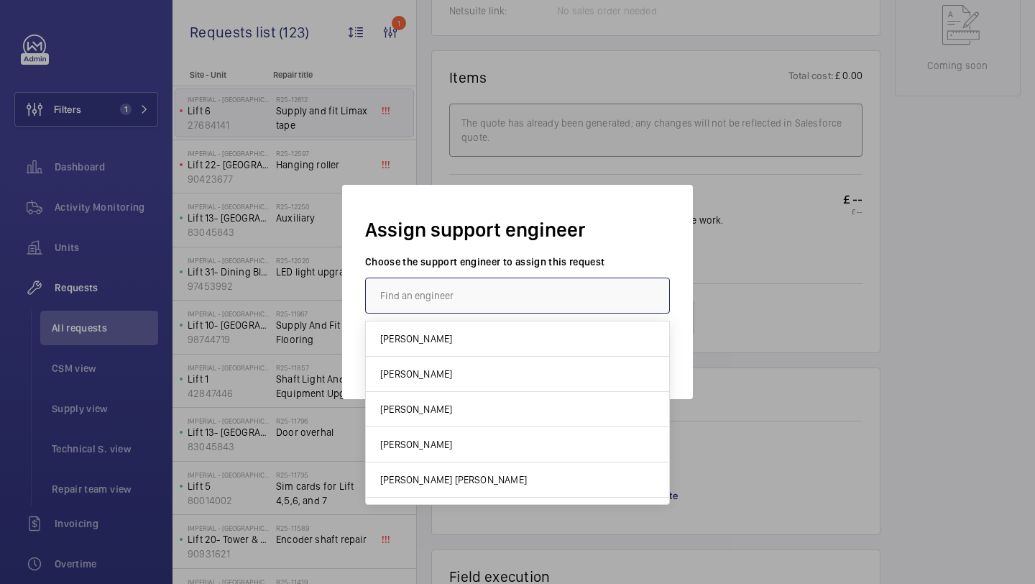
click at [512, 301] on input "text" at bounding box center [517, 295] width 305 height 36
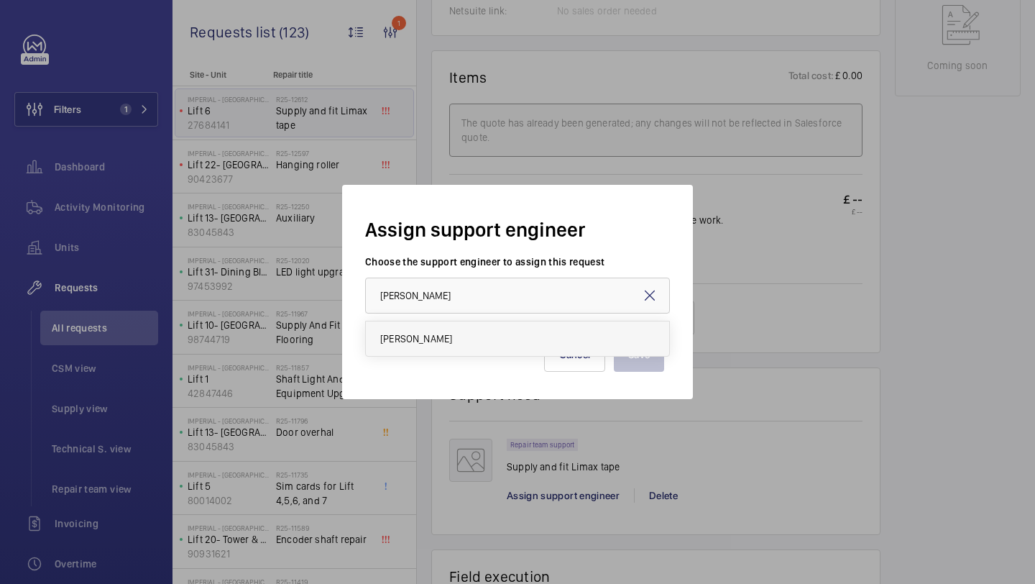
click at [506, 335] on mat-option "[PERSON_NAME]" at bounding box center [517, 338] width 303 height 34
type input "[PERSON_NAME]"
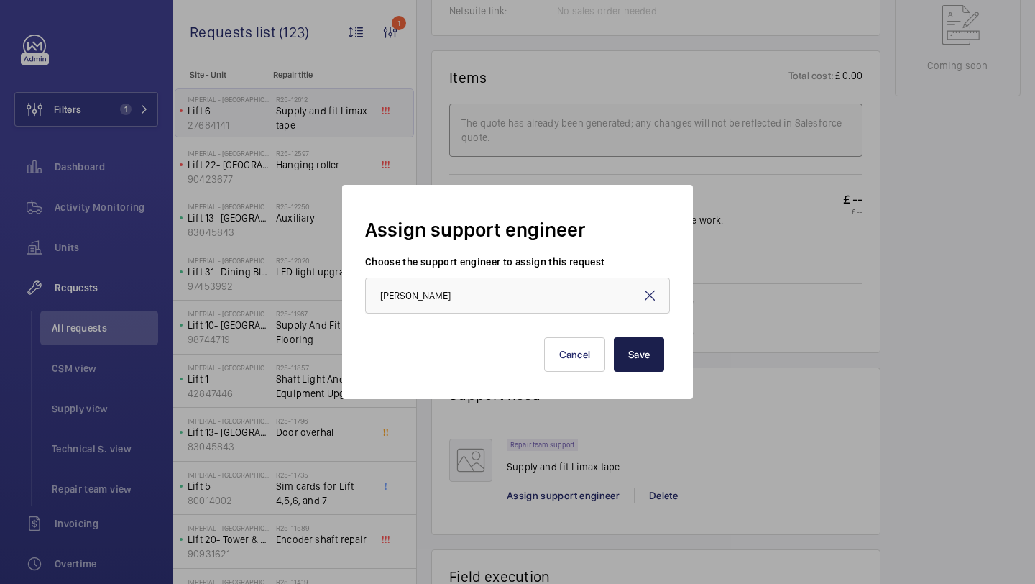
click at [646, 338] on button "Save" at bounding box center [639, 354] width 50 height 34
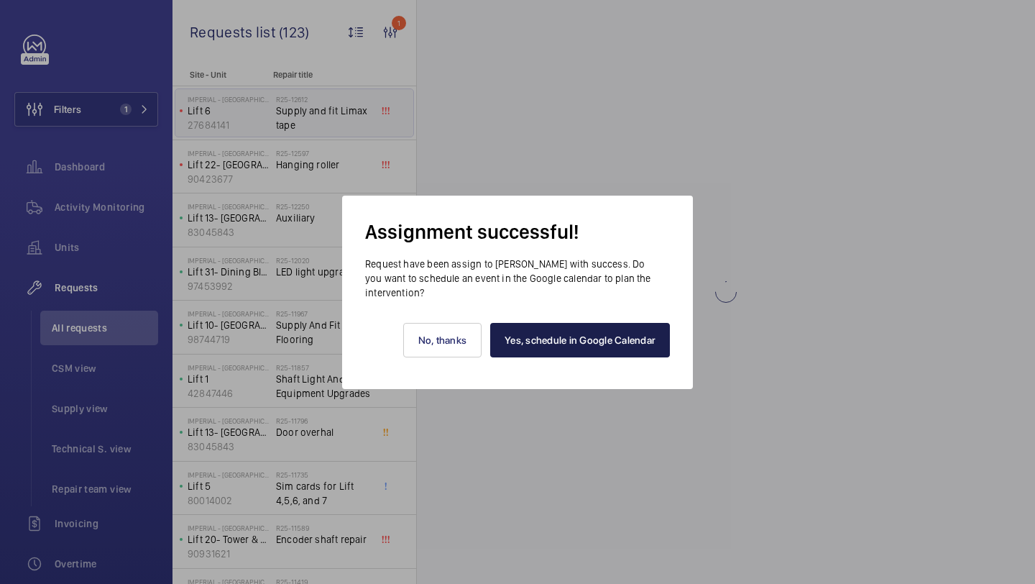
click at [546, 338] on link "Yes, schedule in Google Calendar" at bounding box center [580, 340] width 180 height 34
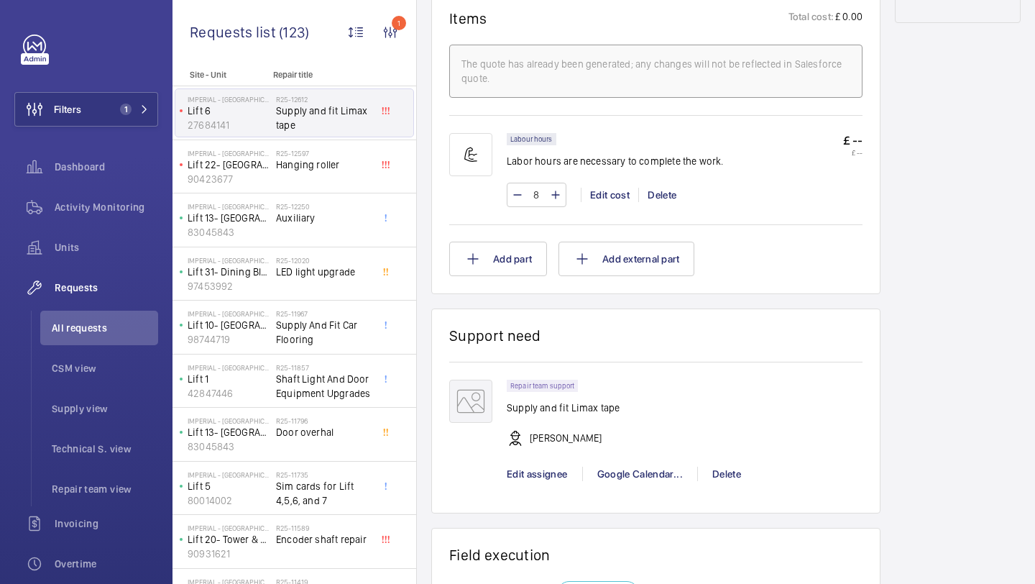
scroll to position [950, 0]
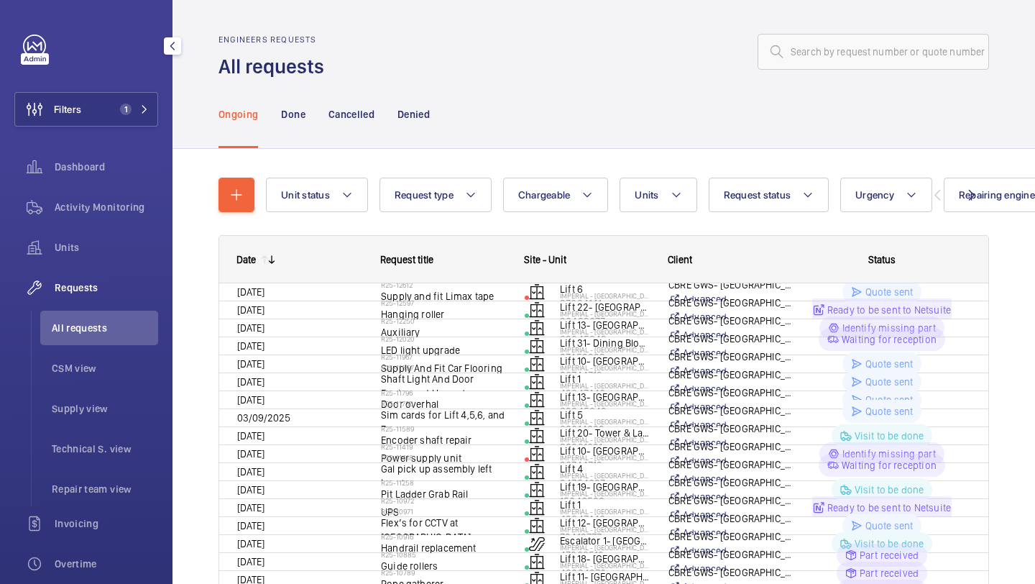
click at [149, 86] on div "Filters 1 Dashboard Activity Monitoring Units Requests All requests CSM view Su…" at bounding box center [86, 390] width 144 height 713
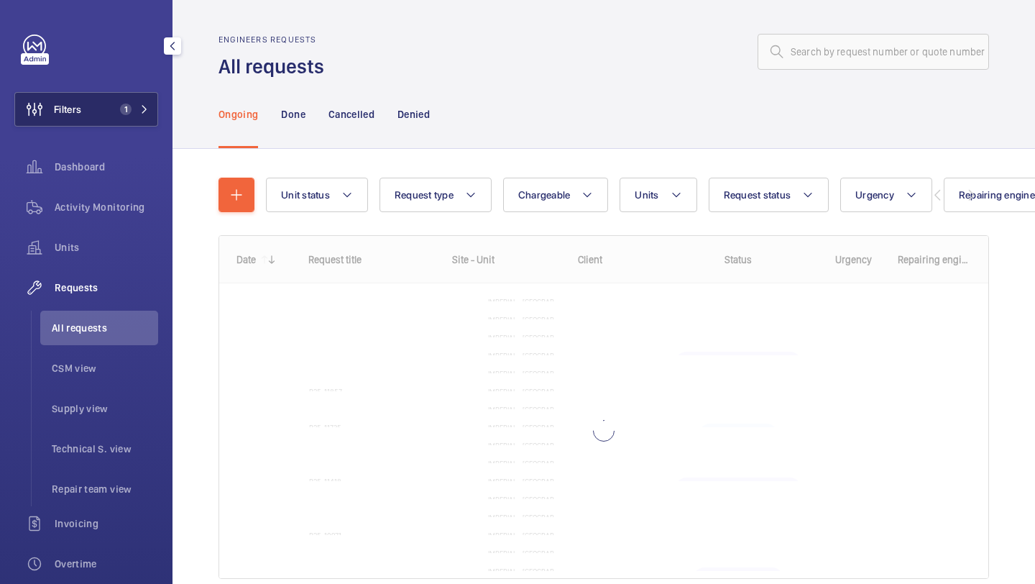
click at [137, 105] on span "1" at bounding box center [131, 108] width 34 height 11
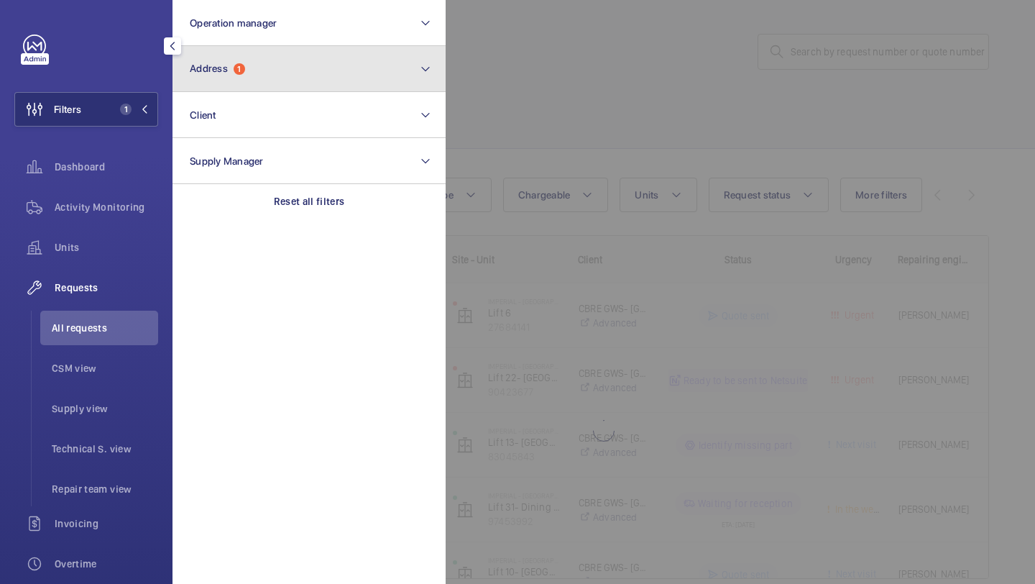
click at [259, 64] on button "Address 1" at bounding box center [308, 69] width 273 height 46
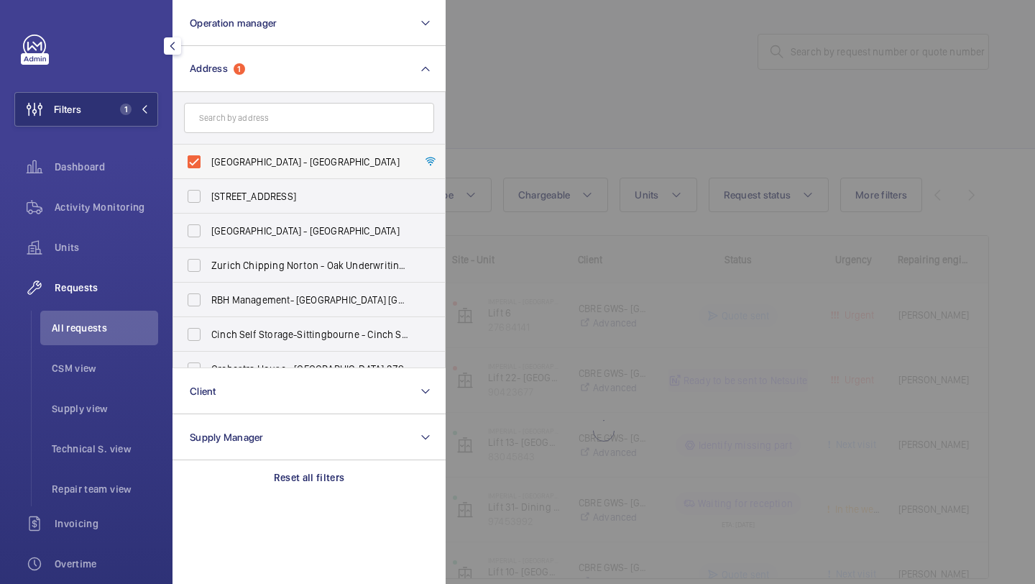
click at [244, 157] on span "[GEOGRAPHIC_DATA] - [GEOGRAPHIC_DATA]" at bounding box center [310, 162] width 198 height 14
click at [208, 157] on input "[GEOGRAPHIC_DATA] - [GEOGRAPHIC_DATA]" at bounding box center [194, 161] width 29 height 29
checkbox input "false"
click at [568, 94] on div at bounding box center [963, 292] width 1035 height 584
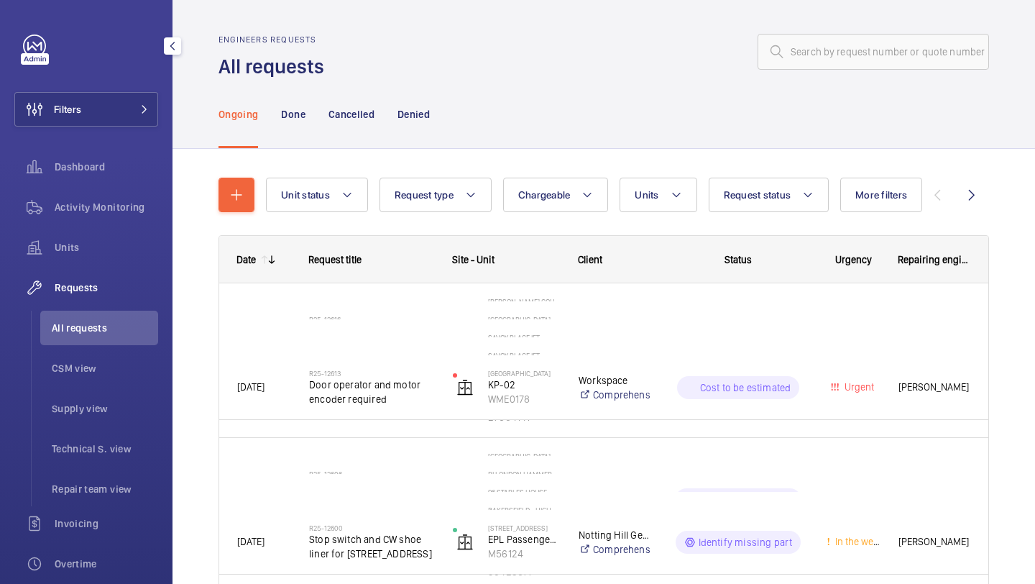
click at [116, 333] on span "All requests" at bounding box center [105, 328] width 106 height 14
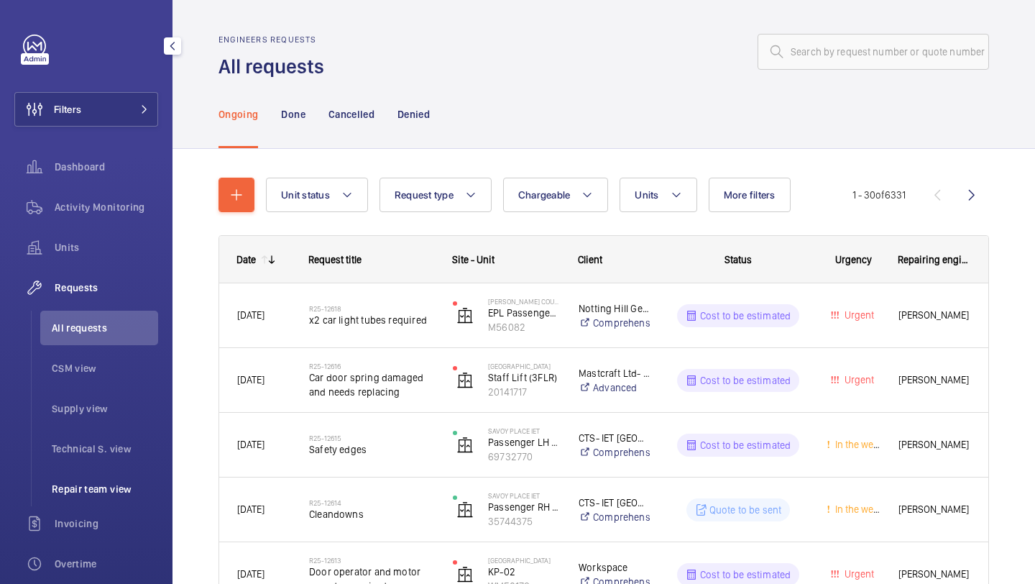
click at [70, 476] on li "Repair team view" at bounding box center [99, 488] width 118 height 34
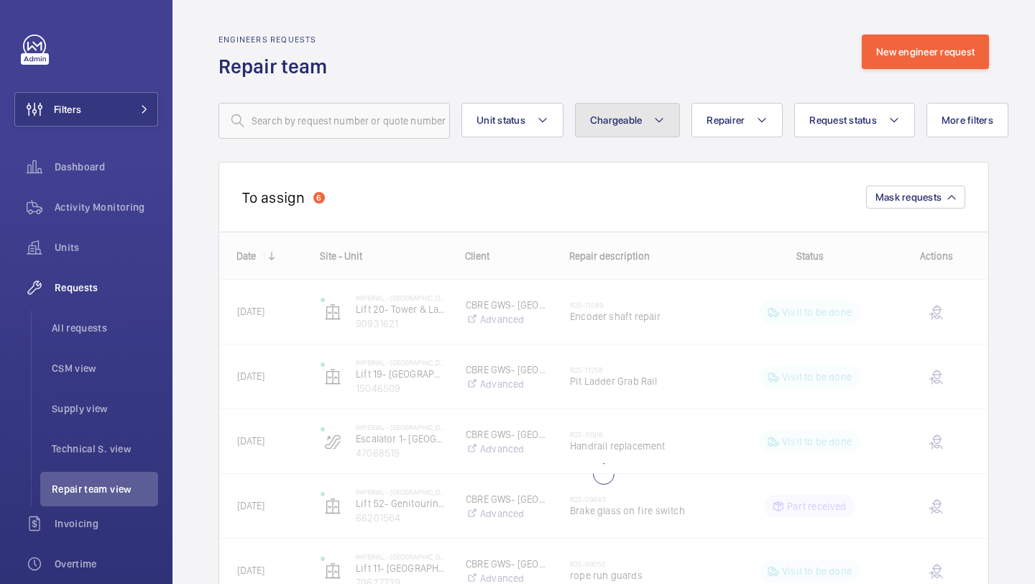
click at [628, 119] on span "Chargeable" at bounding box center [616, 119] width 52 height 11
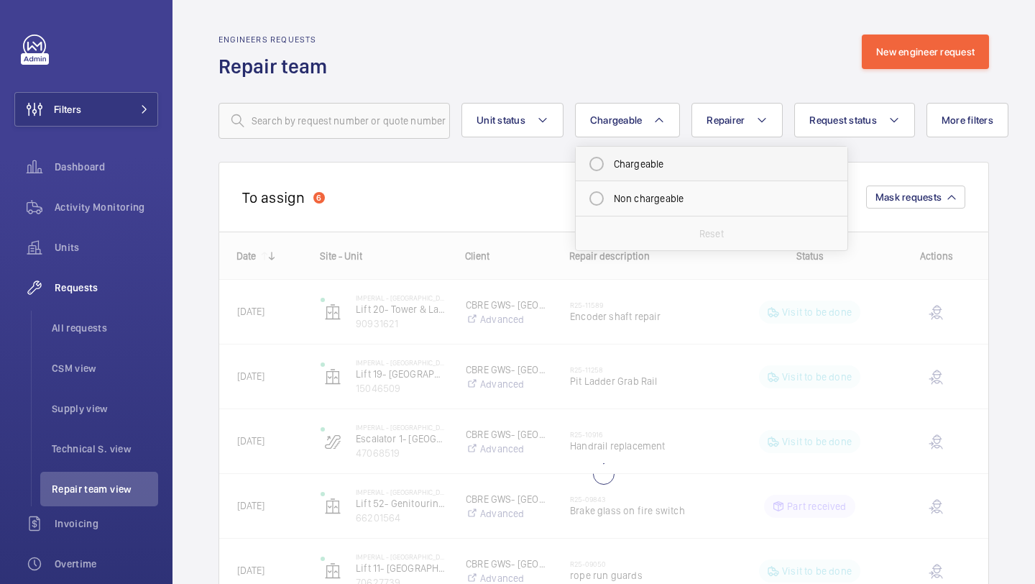
click at [635, 159] on mat-radio-button "Chargeable" at bounding box center [711, 163] width 259 height 29
radio input "true"
click at [911, 111] on button "Request status" at bounding box center [871, 120] width 121 height 34
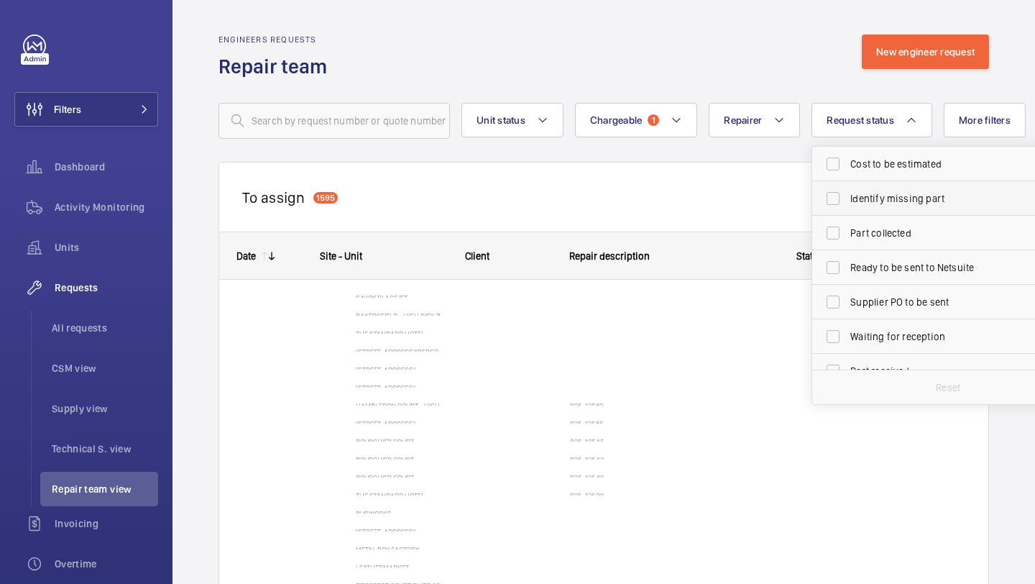
scroll to position [123, 0]
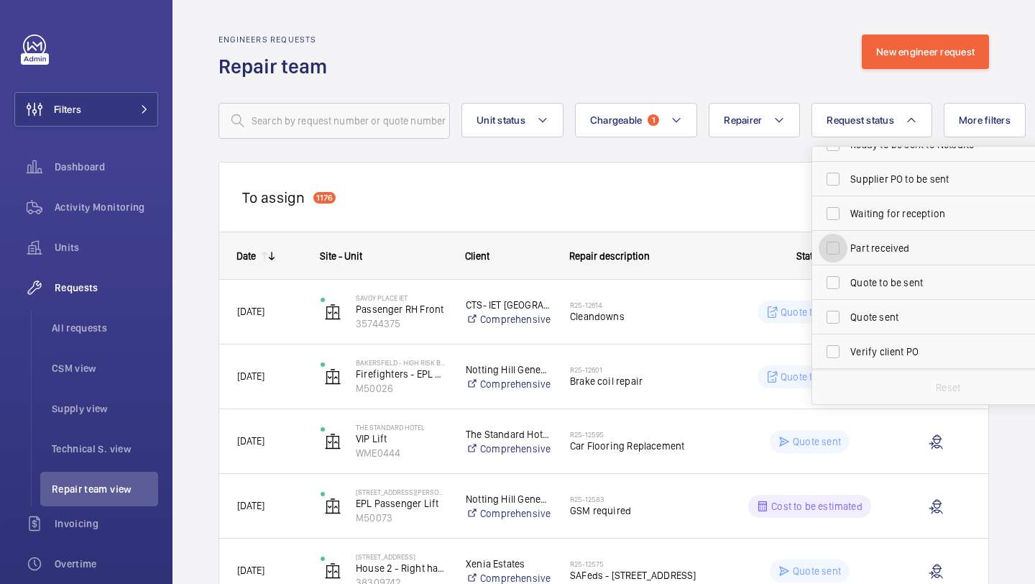
click at [844, 245] on input "Part received" at bounding box center [833, 248] width 29 height 29
checkbox input "true"
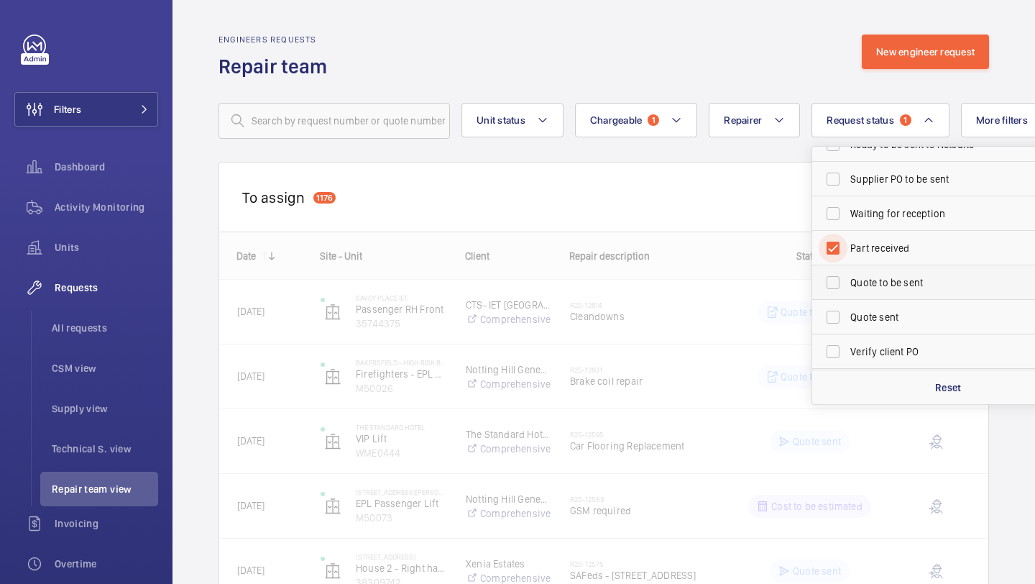
scroll to position [191, 0]
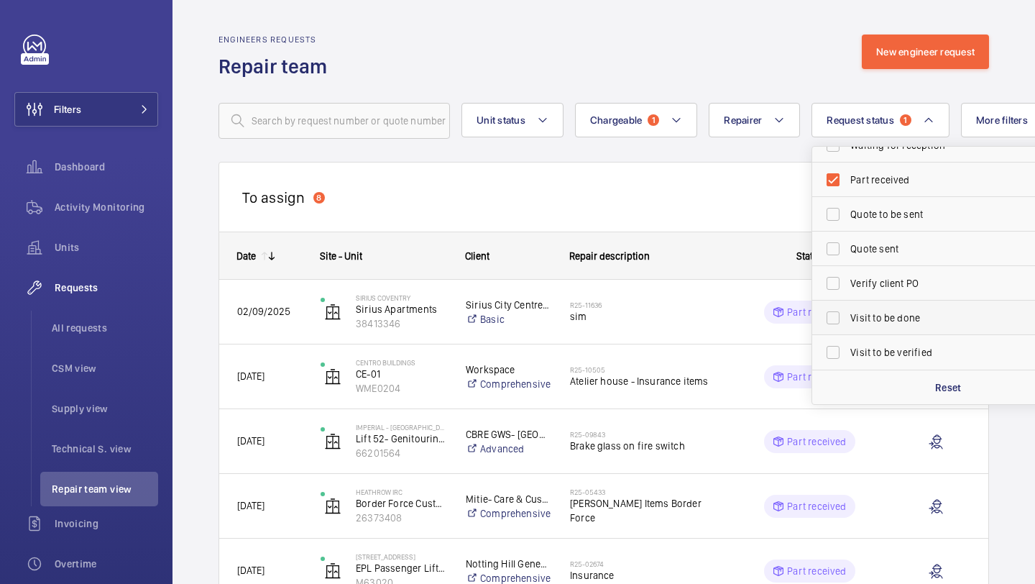
click at [852, 312] on span "Visit to be done" at bounding box center [949, 317] width 198 height 14
click at [847, 312] on input "Visit to be done" at bounding box center [833, 317] width 29 height 29
checkbox input "true"
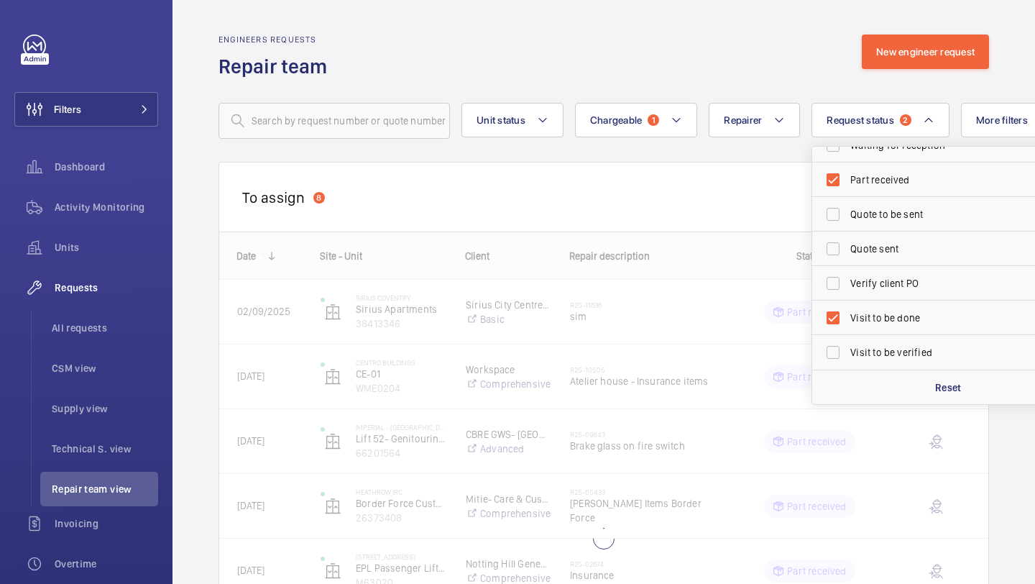
click at [650, 210] on div "To assign 8 Mask requests" at bounding box center [603, 197] width 770 height 70
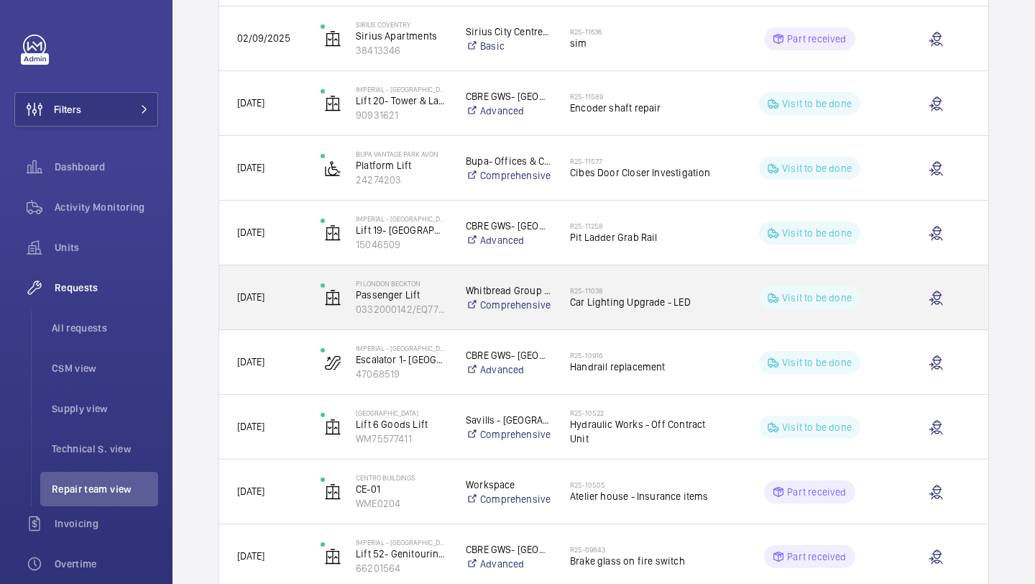
scroll to position [531, 0]
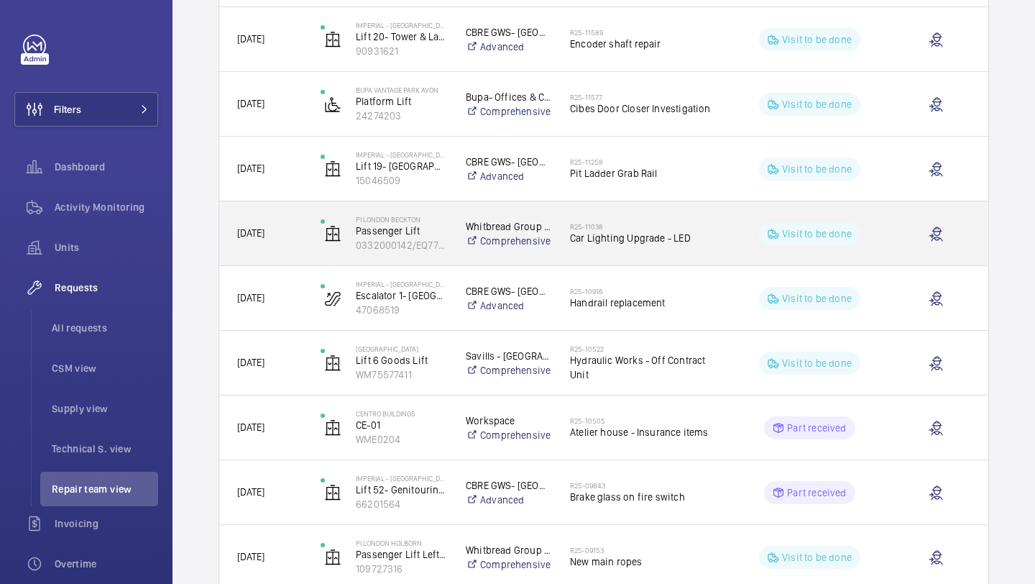
click at [599, 238] on span "Car Lighting Upgrade - LED" at bounding box center [643, 238] width 147 height 14
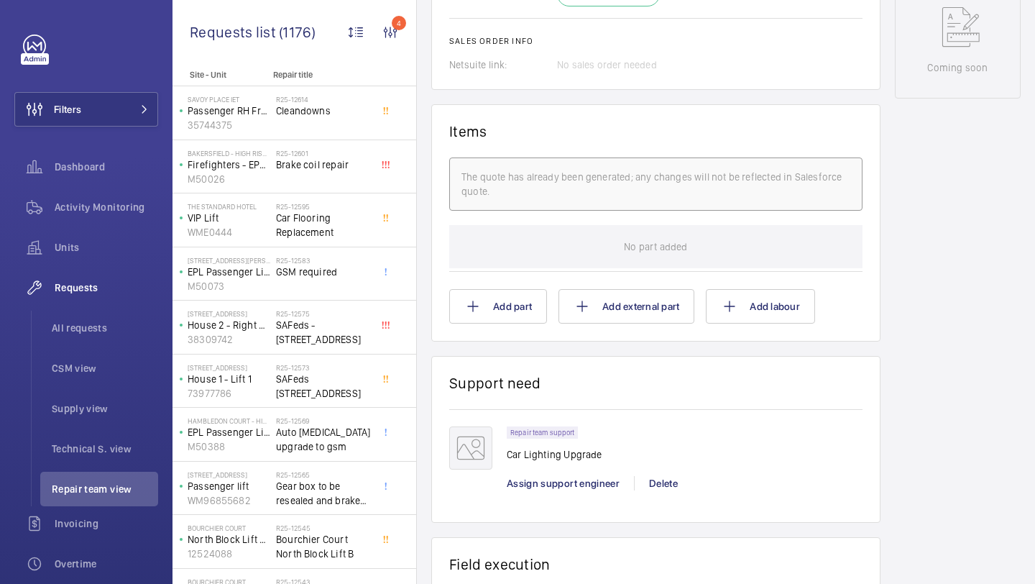
scroll to position [644, 0]
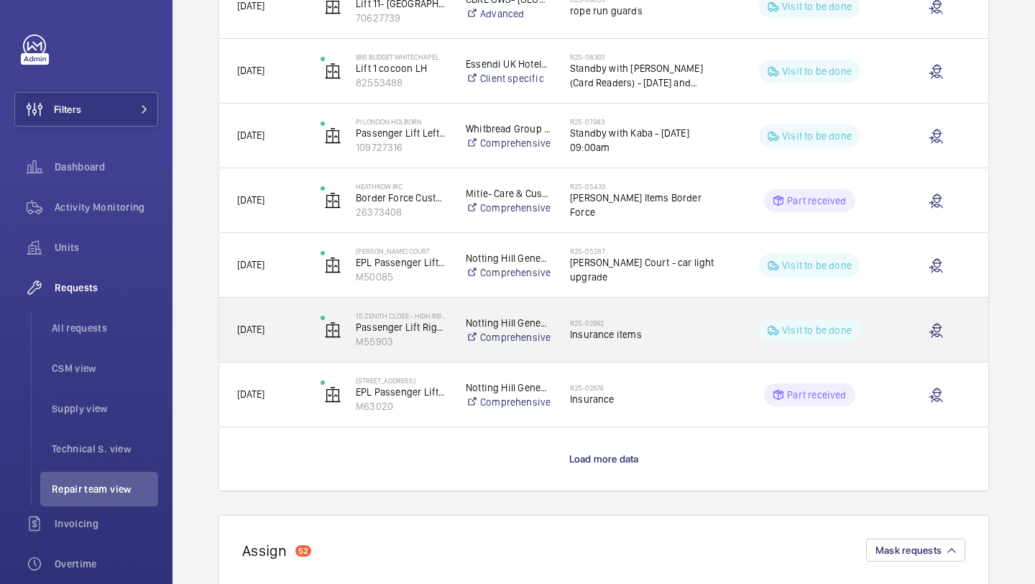
scroll to position [1159, 0]
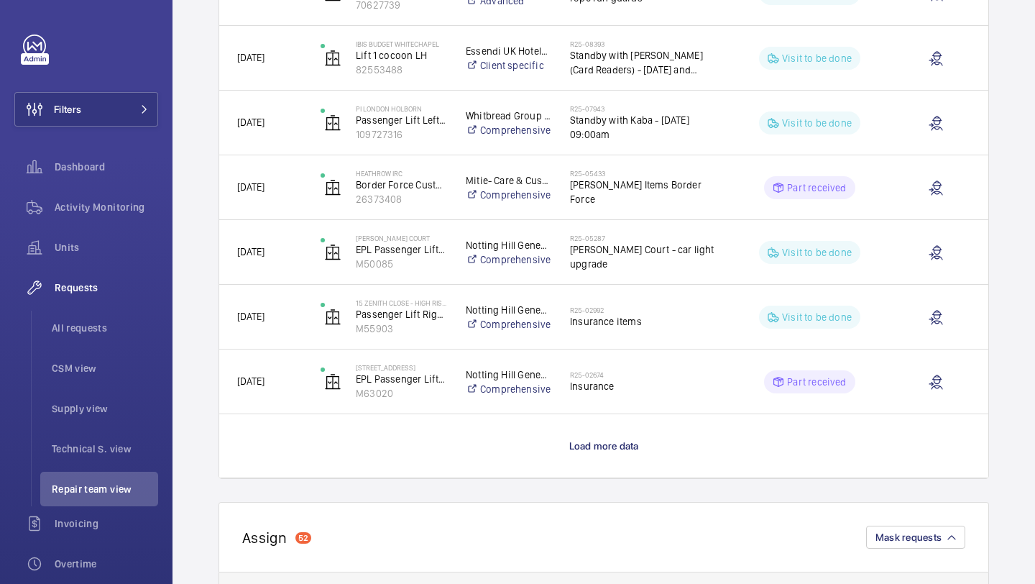
click at [586, 451] on span "Load more data" at bounding box center [604, 445] width 70 height 11
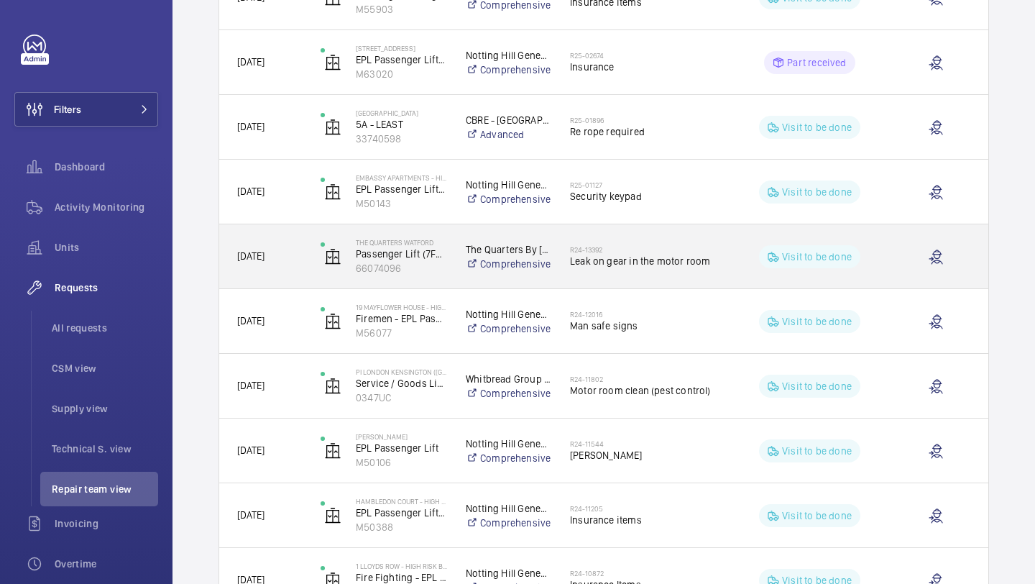
scroll to position [1483, 0]
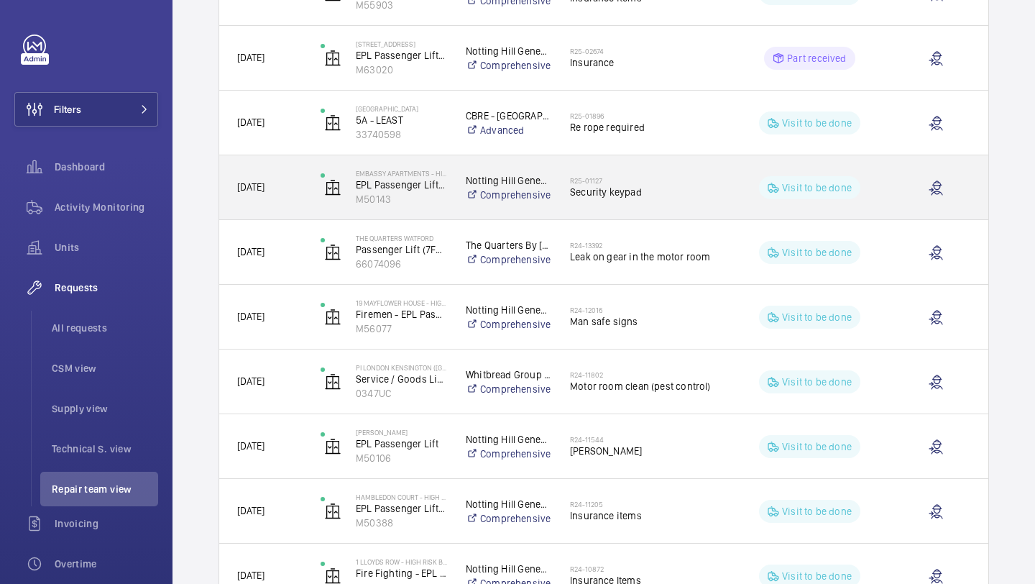
click at [589, 208] on div "R25-01127 Security keypad" at bounding box center [643, 188] width 147 height 42
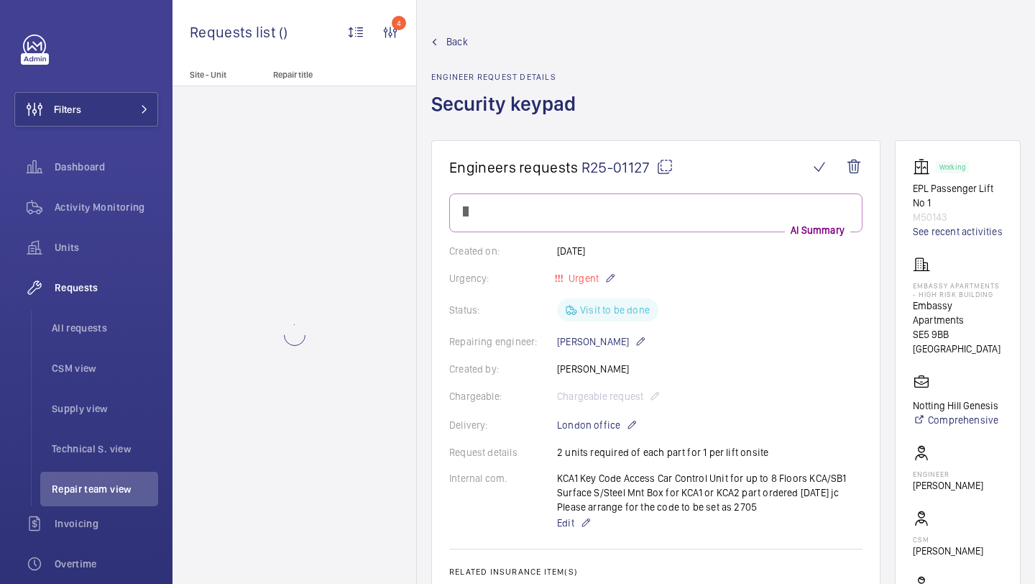
scroll to position [458, 0]
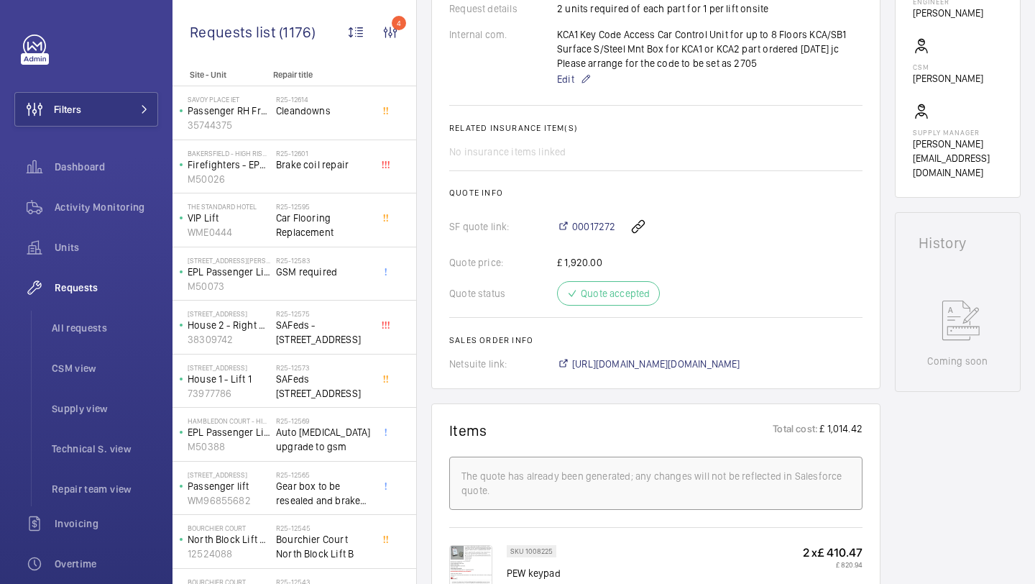
scroll to position [487, 0]
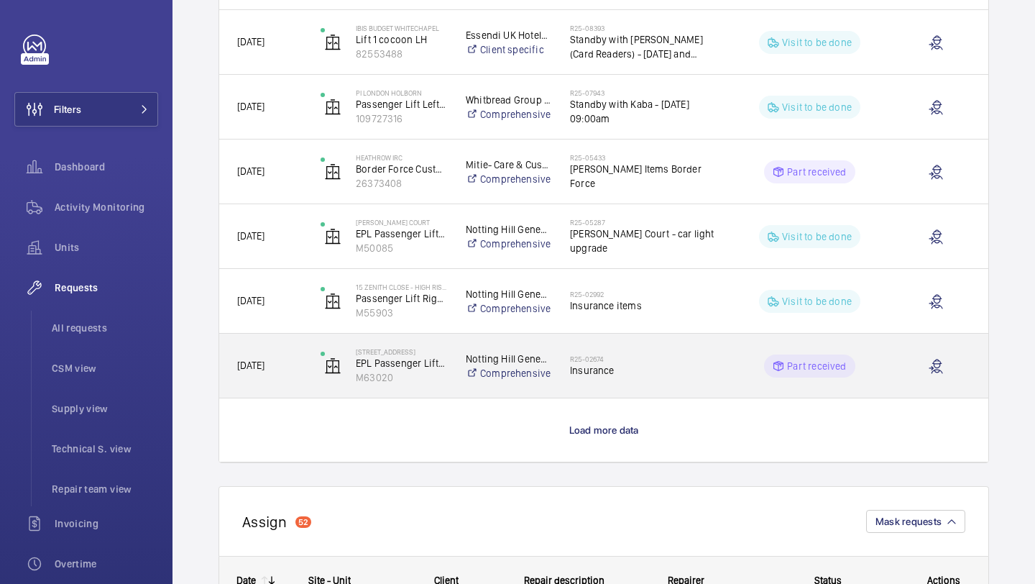
scroll to position [1175, 0]
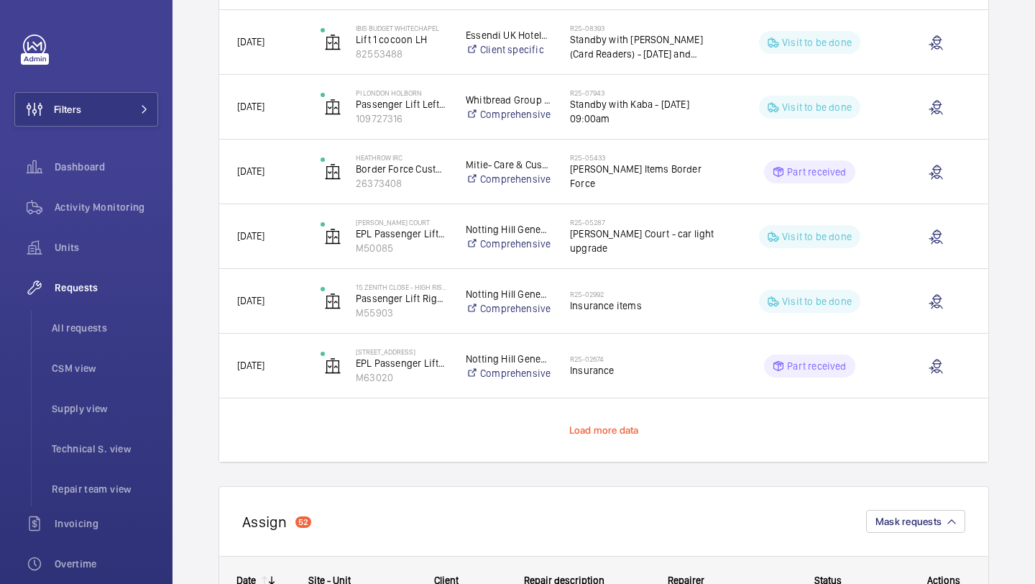
click at [592, 430] on span "Load more data" at bounding box center [604, 429] width 70 height 11
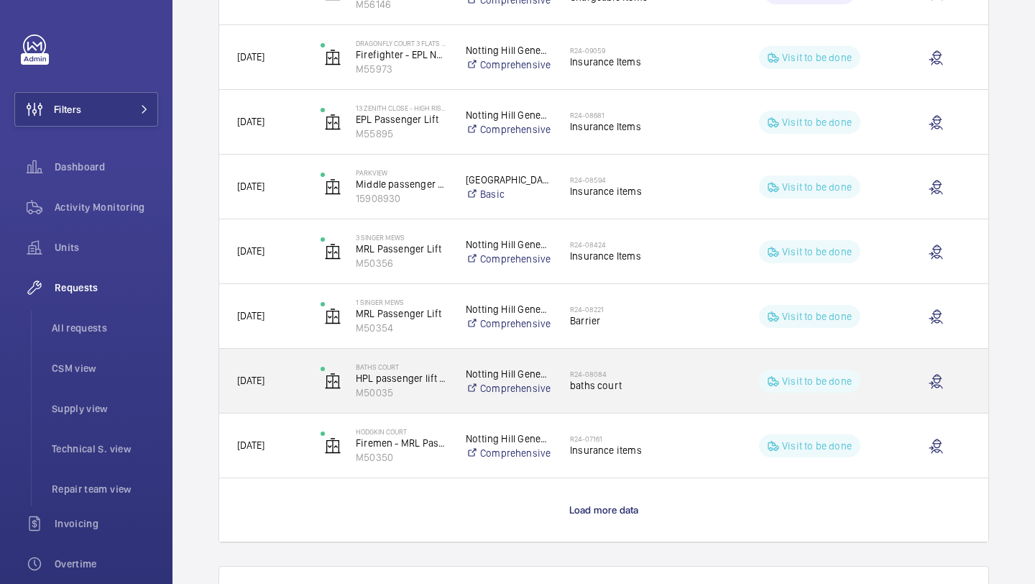
scroll to position [2396, 0]
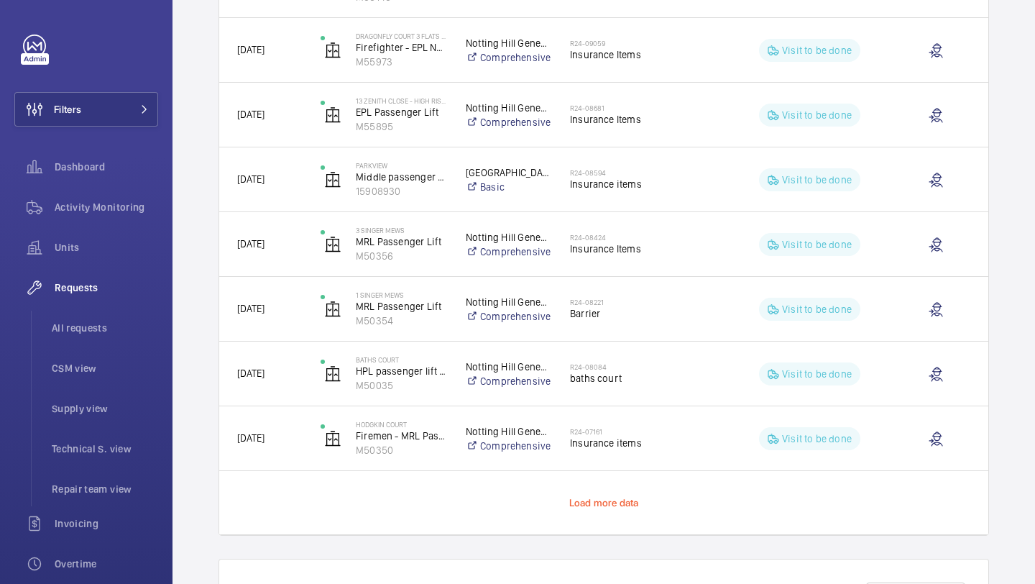
click at [587, 497] on span "Load more data" at bounding box center [604, 502] width 70 height 11
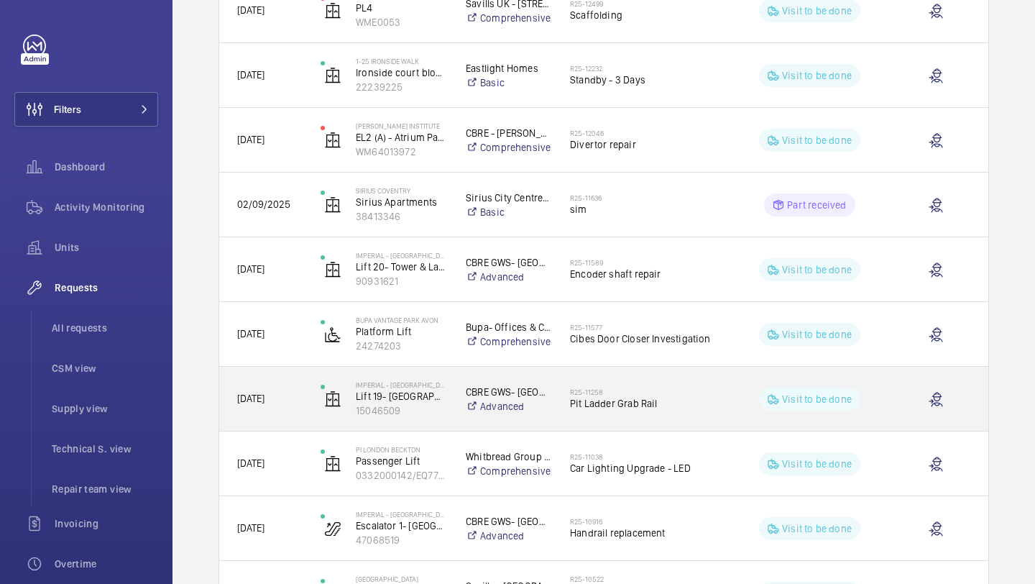
scroll to position [375, 0]
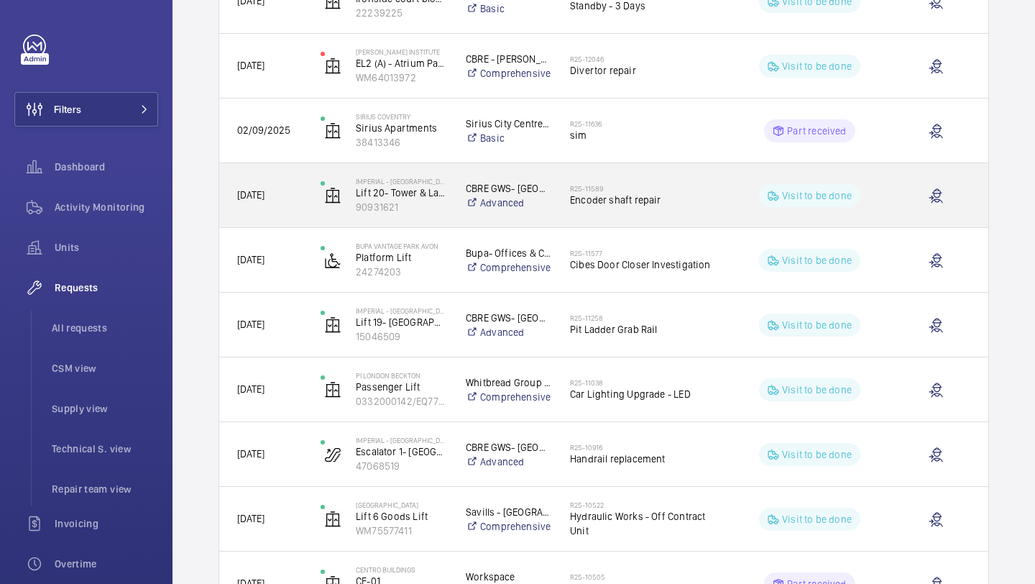
click at [617, 193] on span "Encoder shaft repair" at bounding box center [643, 200] width 147 height 14
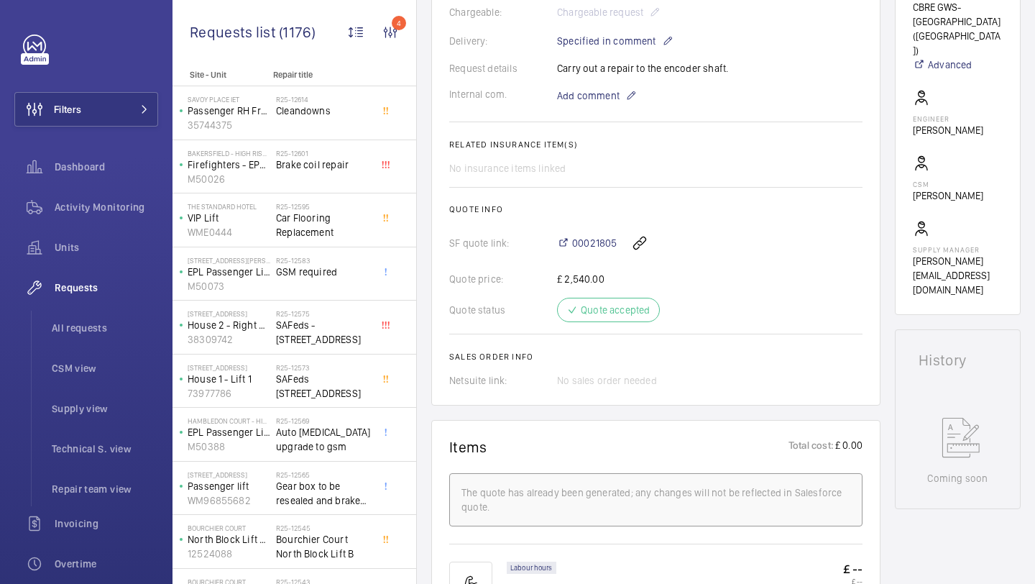
scroll to position [413, 0]
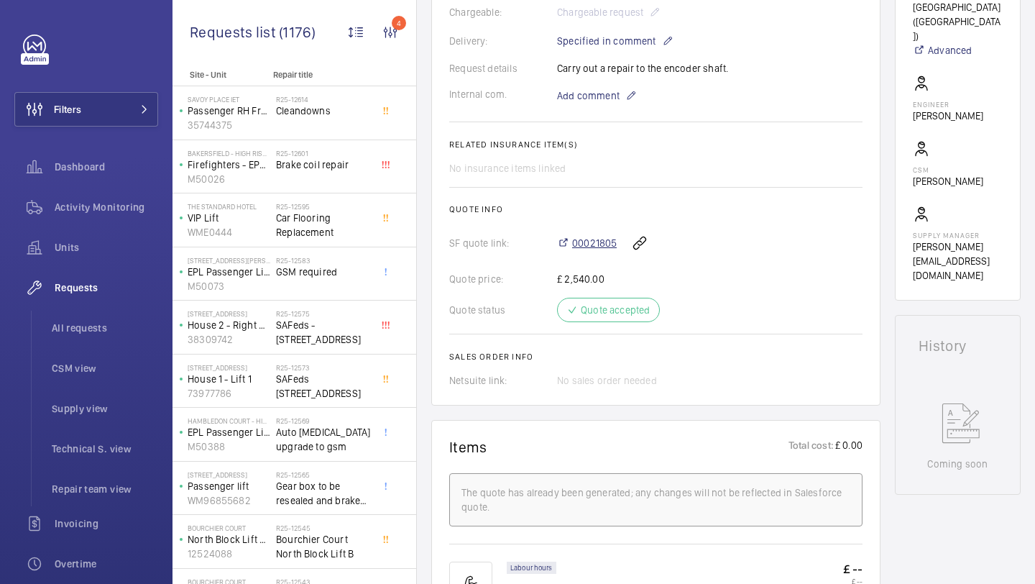
click at [603, 242] on span "00021805" at bounding box center [594, 243] width 45 height 14
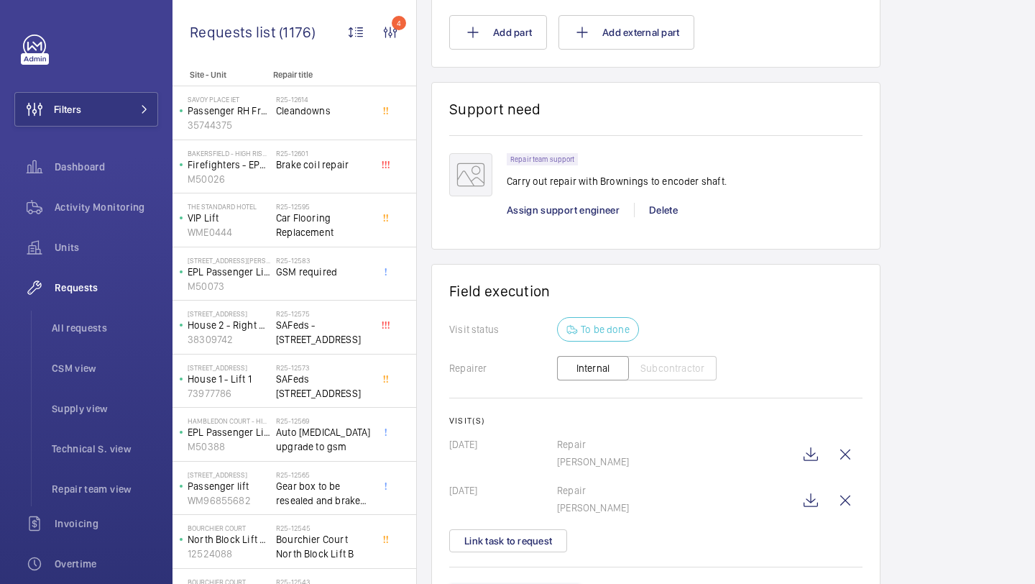
scroll to position [1168, 0]
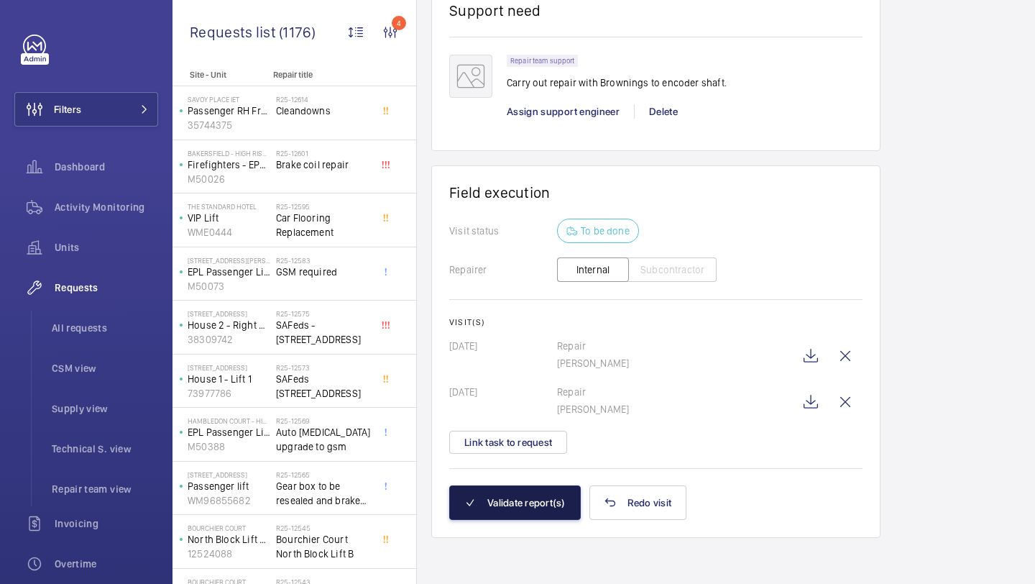
click at [545, 508] on button "Validate report(s)" at bounding box center [515, 502] width 132 height 34
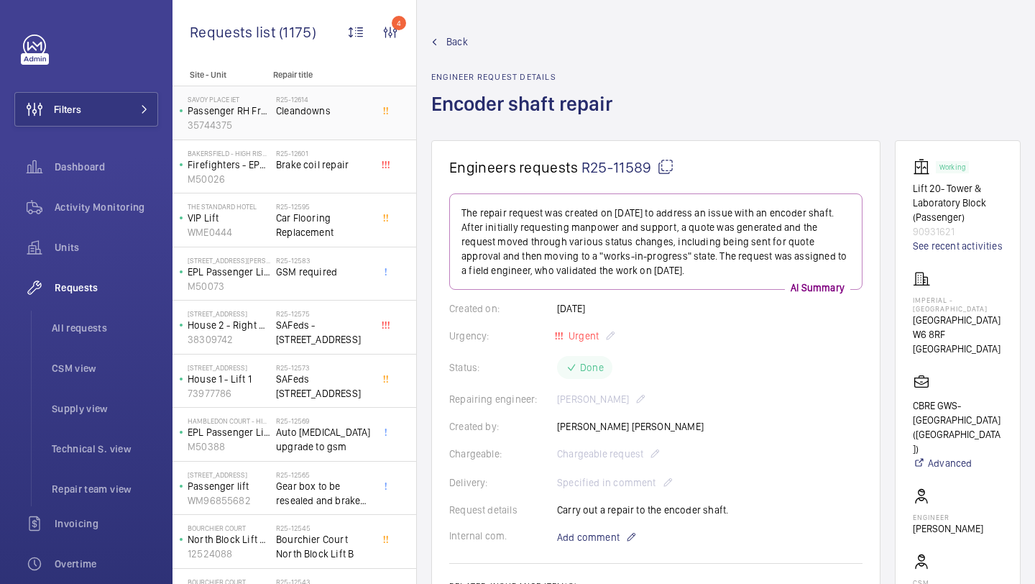
click at [336, 129] on div "R25-12614 Cleandowns" at bounding box center [323, 116] width 95 height 42
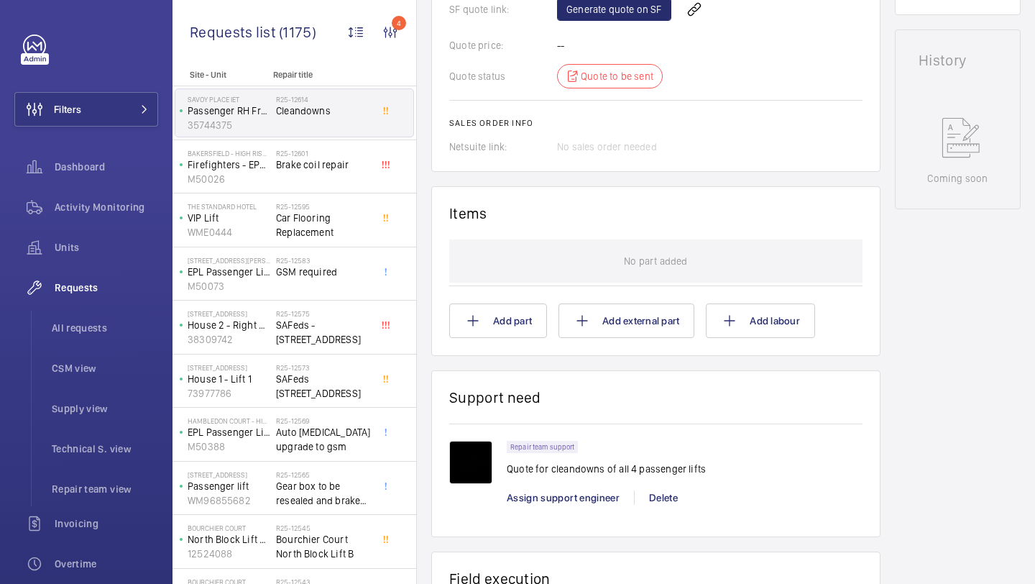
scroll to position [638, 0]
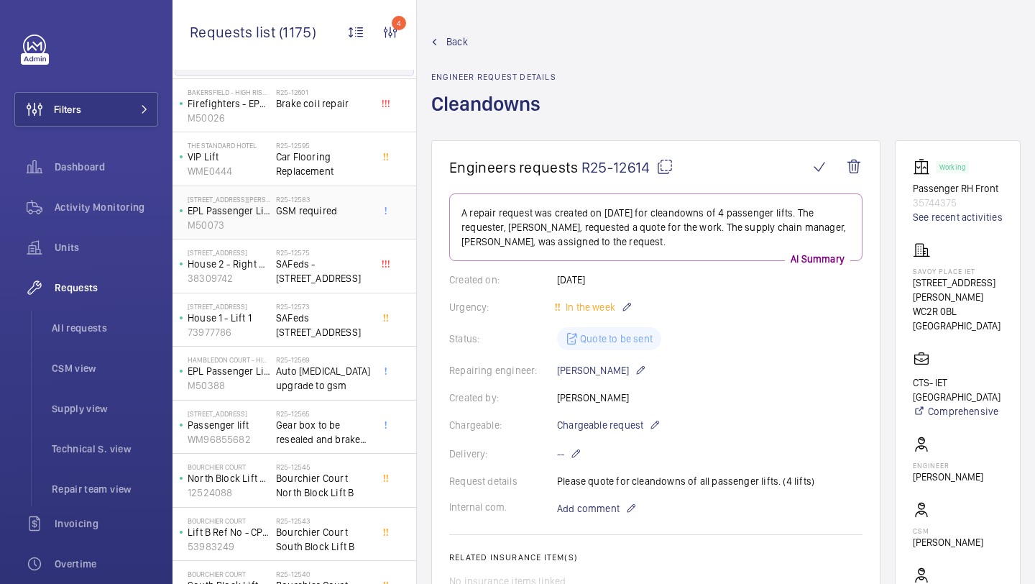
scroll to position [103, 0]
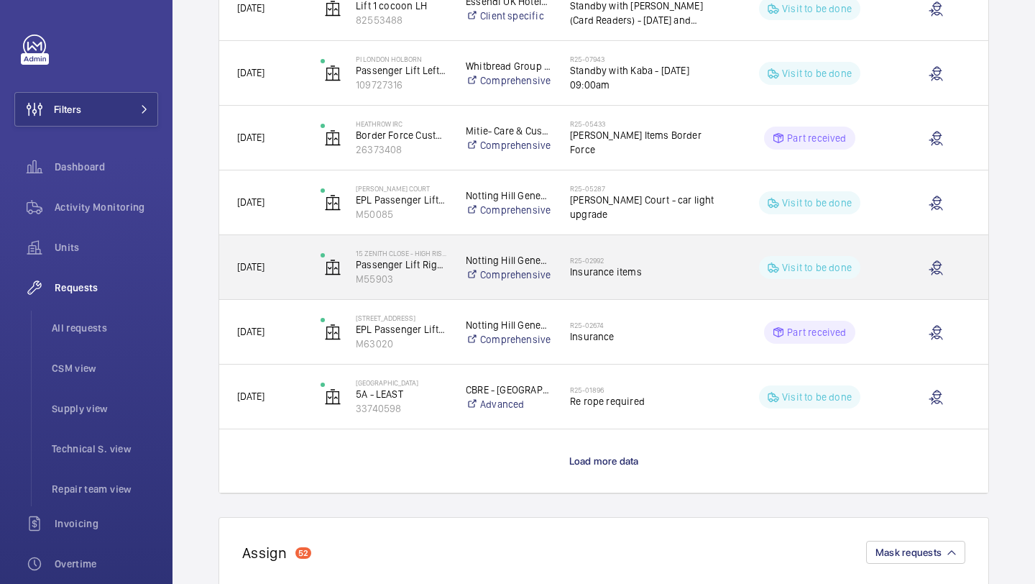
scroll to position [1194, 0]
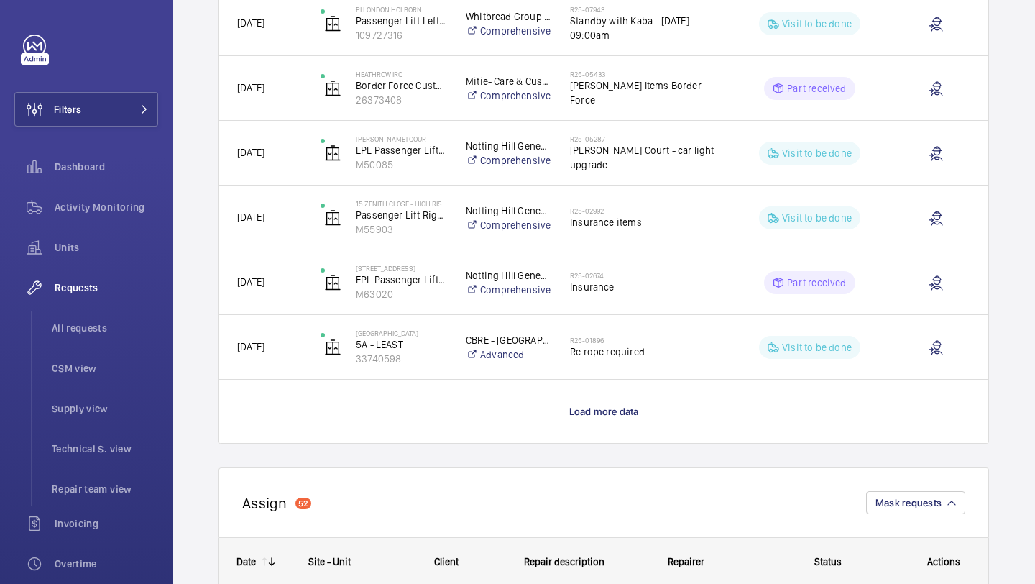
click at [594, 418] on wm-front-load-more-cell "Load more data" at bounding box center [603, 410] width 769 height 63
click at [599, 411] on span "Load more data" at bounding box center [604, 410] width 70 height 11
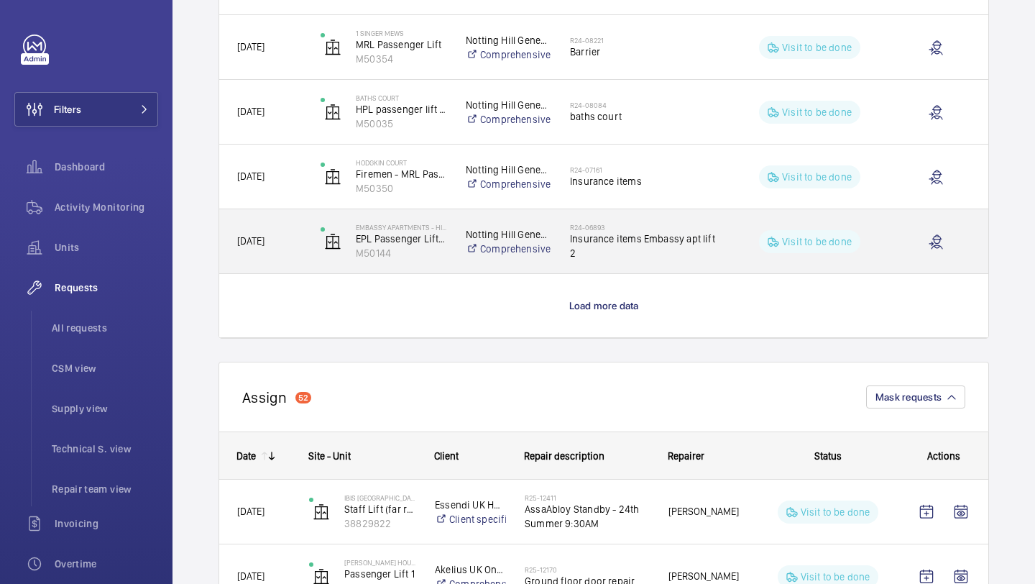
scroll to position [2596, 0]
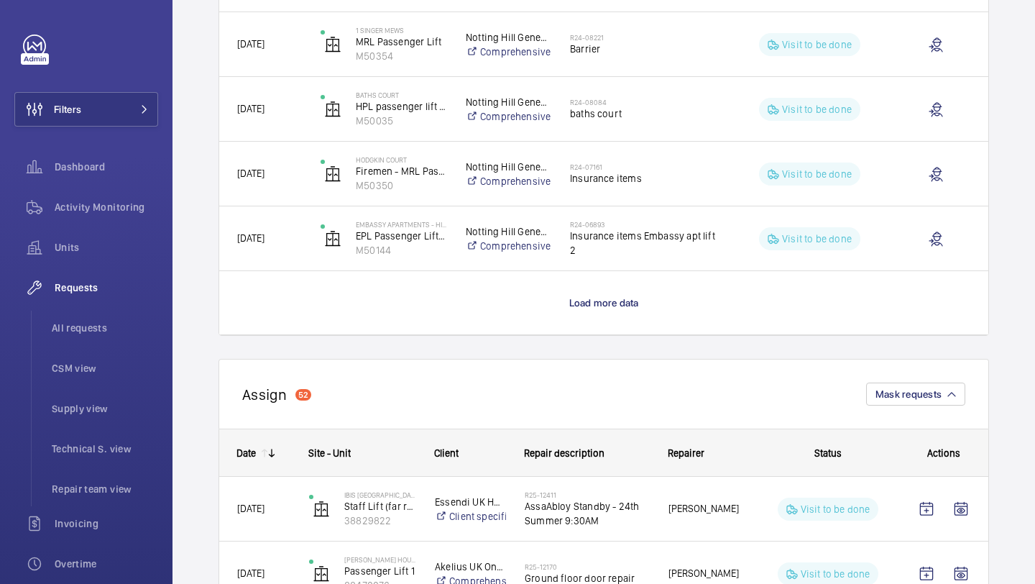
click at [585, 293] on wm-front-load-more-cell "Load more data" at bounding box center [603, 302] width 769 height 63
click at [582, 308] on p "Load more data" at bounding box center [604, 302] width 70 height 14
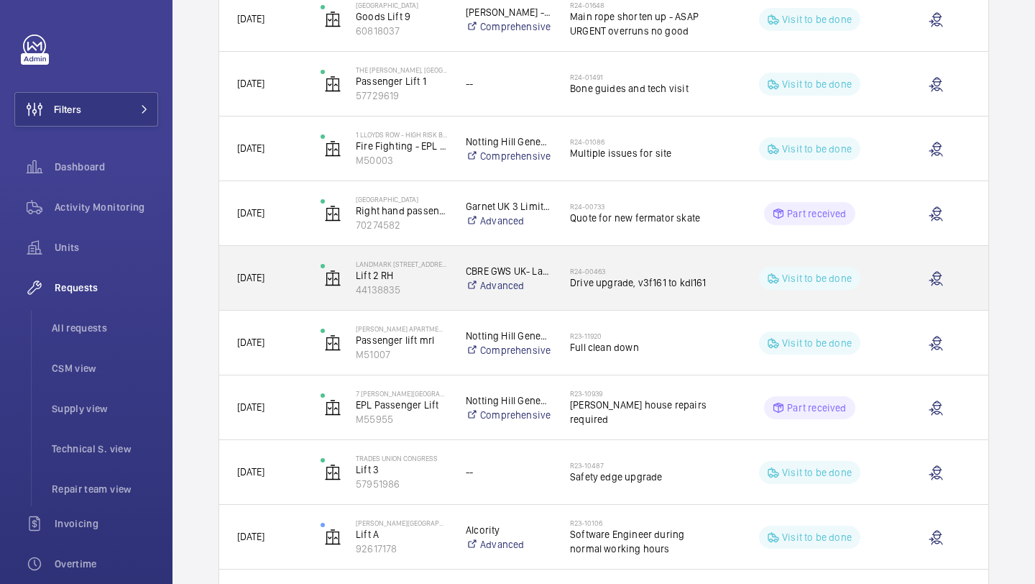
scroll to position [3090, 0]
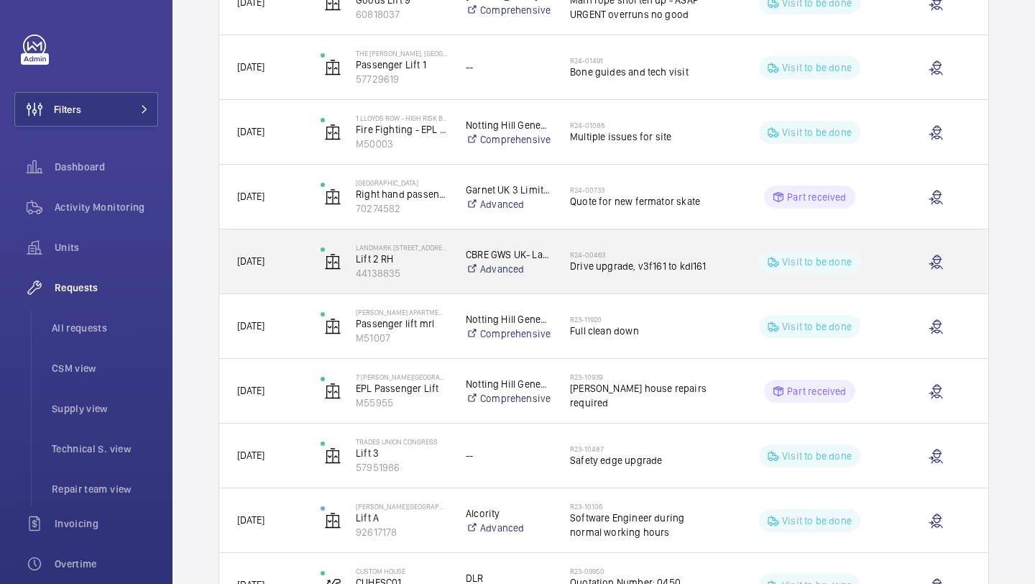
click at [614, 256] on h2 "R24-00463" at bounding box center [643, 254] width 147 height 9
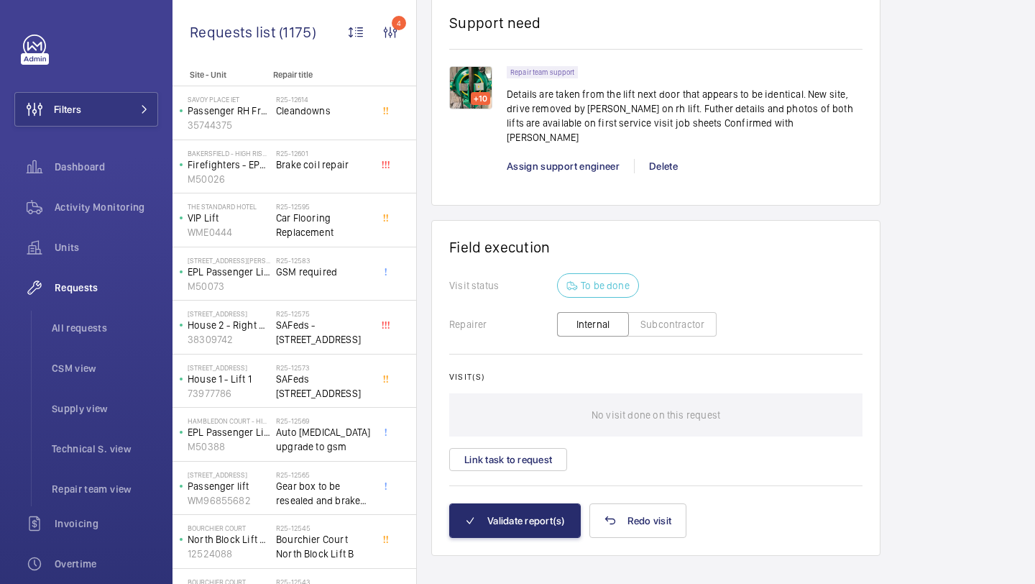
scroll to position [1092, 0]
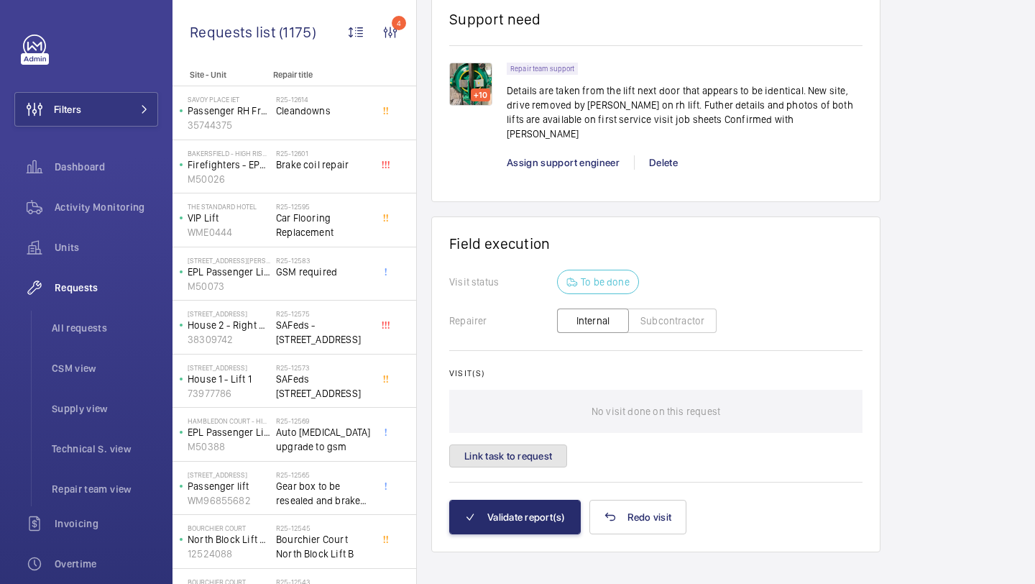
click at [544, 451] on button "Link task to request" at bounding box center [508, 455] width 118 height 23
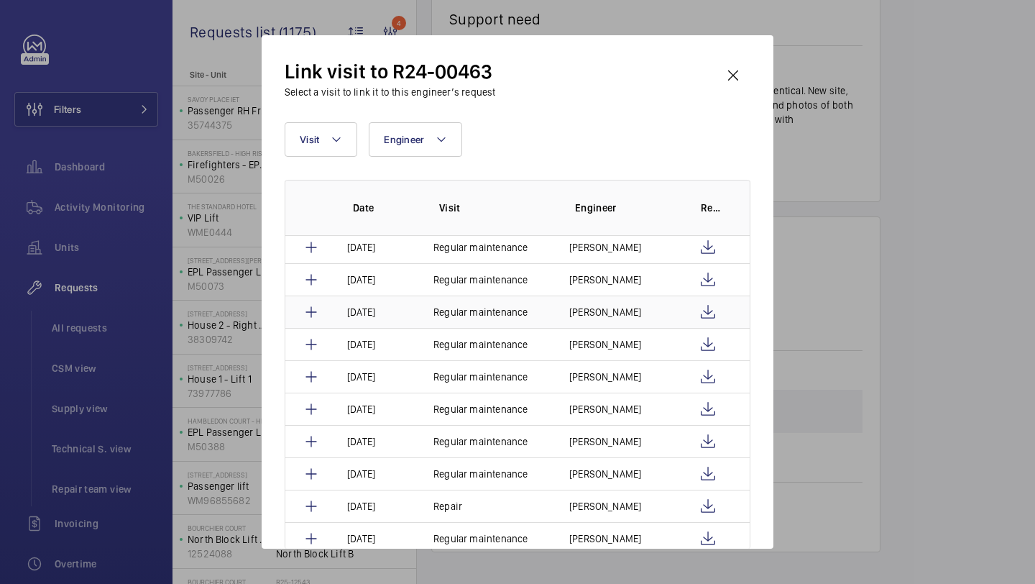
scroll to position [39, 0]
click at [739, 80] on wm-front-icon-button at bounding box center [733, 75] width 34 height 34
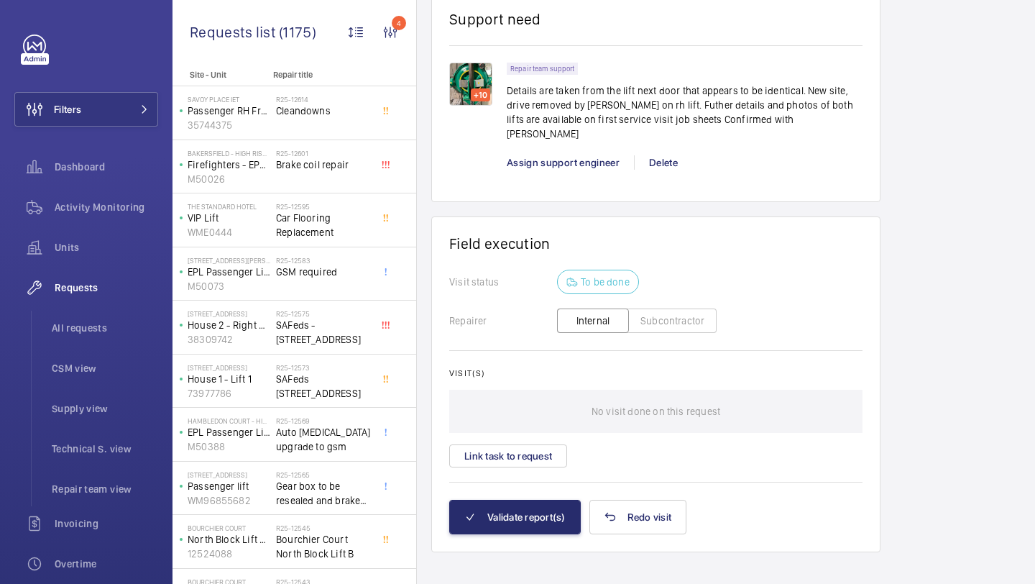
click at [696, 241] on h1 "Field execution" at bounding box center [655, 243] width 413 height 18
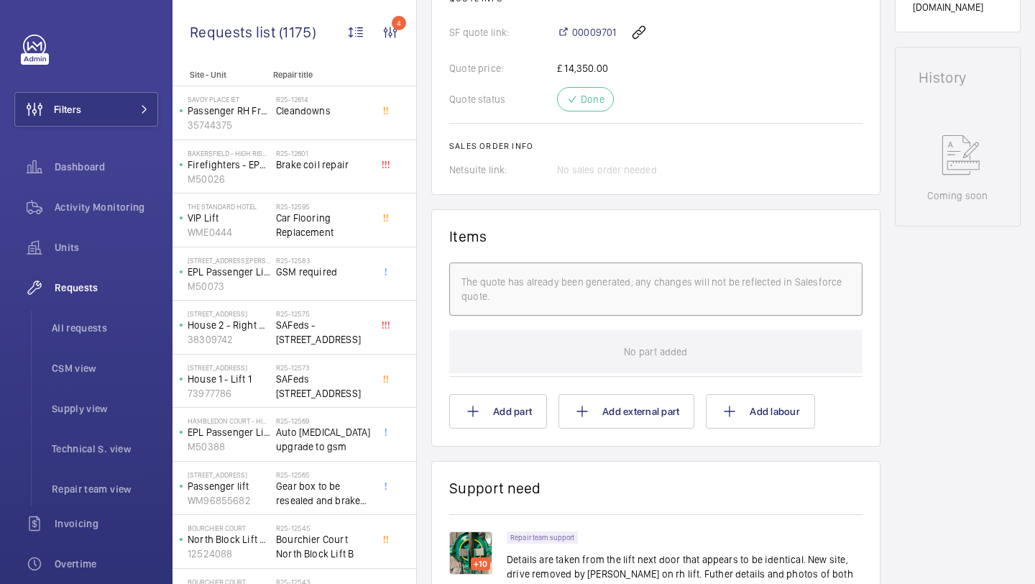
scroll to position [1107, 0]
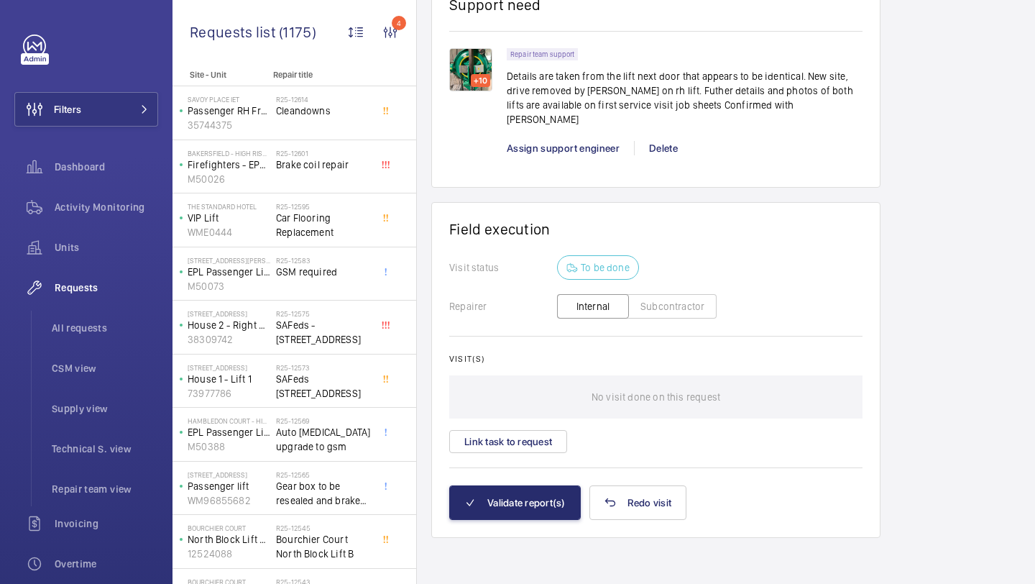
click at [530, 423] on div "Visit(s) No visit done on this request Link task to request" at bounding box center [655, 403] width 413 height 99
click at [530, 424] on div "Visit(s) No visit done on this request Link task to request" at bounding box center [655, 403] width 413 height 99
click at [529, 431] on button "Link task to request" at bounding box center [508, 441] width 118 height 23
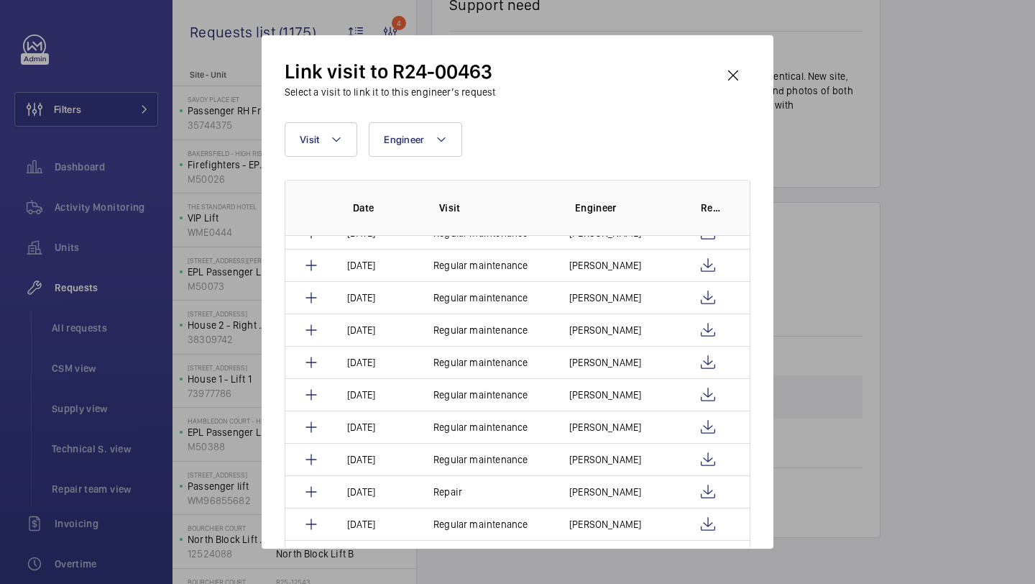
scroll to position [55, 0]
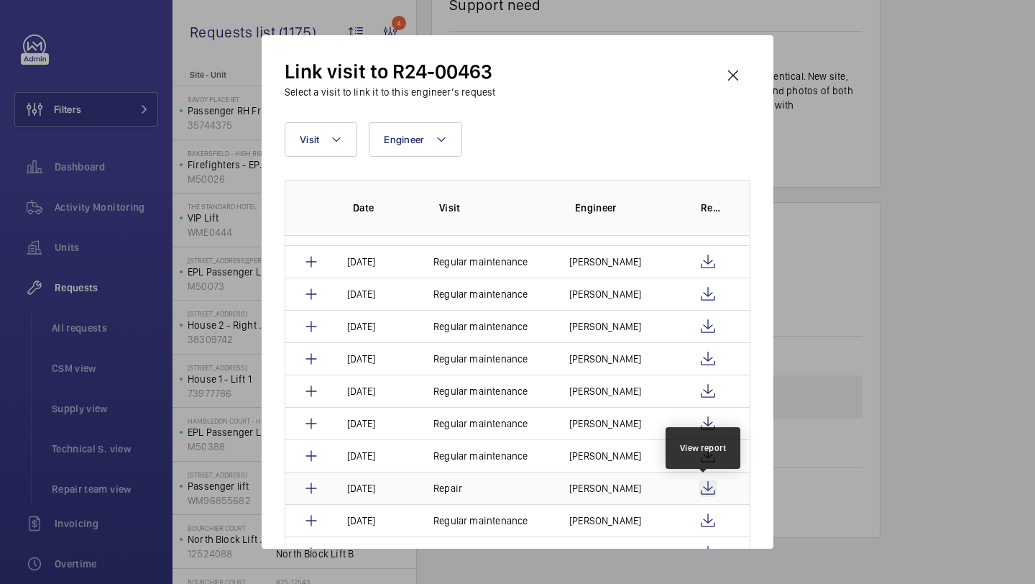
click at [704, 484] on wm-front-icon-button at bounding box center [707, 487] width 17 height 17
click at [724, 78] on wm-front-icon-button at bounding box center [733, 75] width 34 height 34
